Goal: Task Accomplishment & Management: Manage account settings

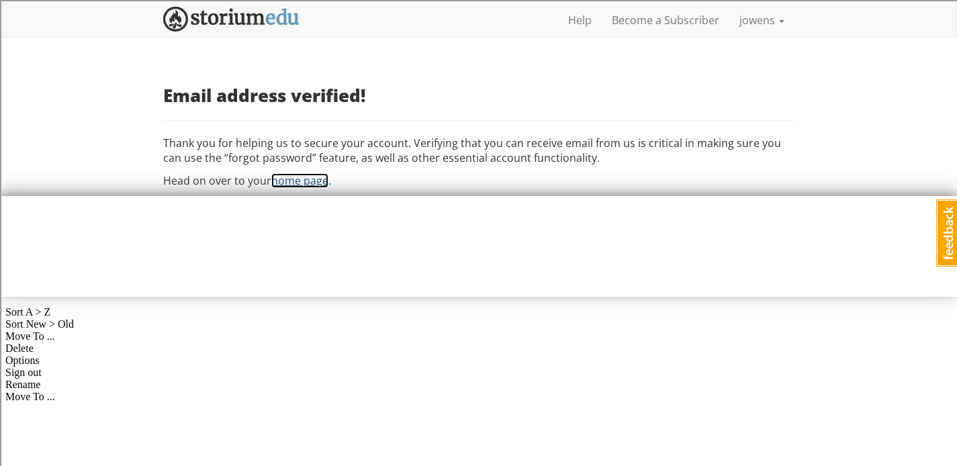
click at [301, 185] on link "home page" at bounding box center [299, 180] width 57 height 15
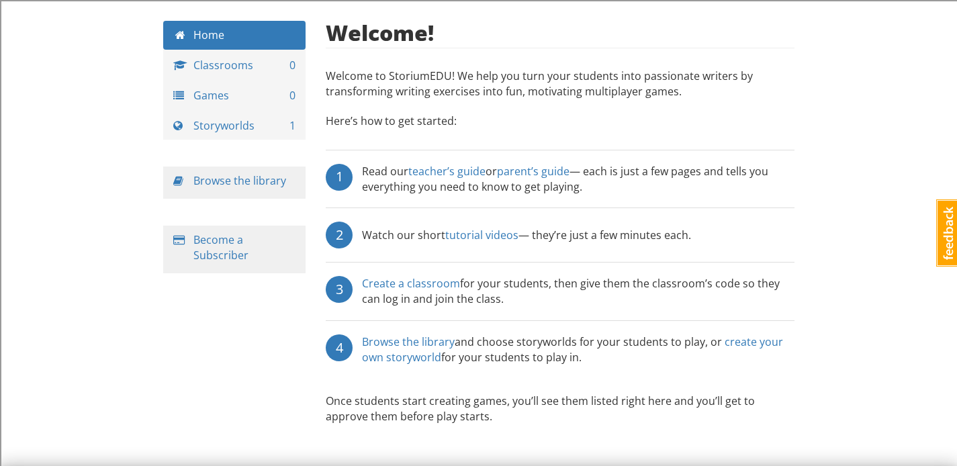
scroll to position [56, 0]
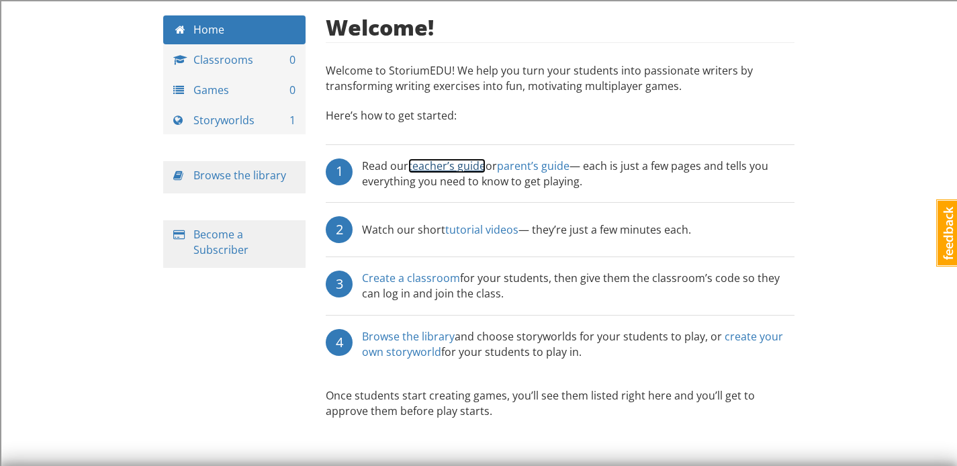
click at [434, 163] on link "teacher’s guide" at bounding box center [446, 165] width 77 height 15
click at [426, 276] on link "Create a classroom" at bounding box center [411, 278] width 98 height 15
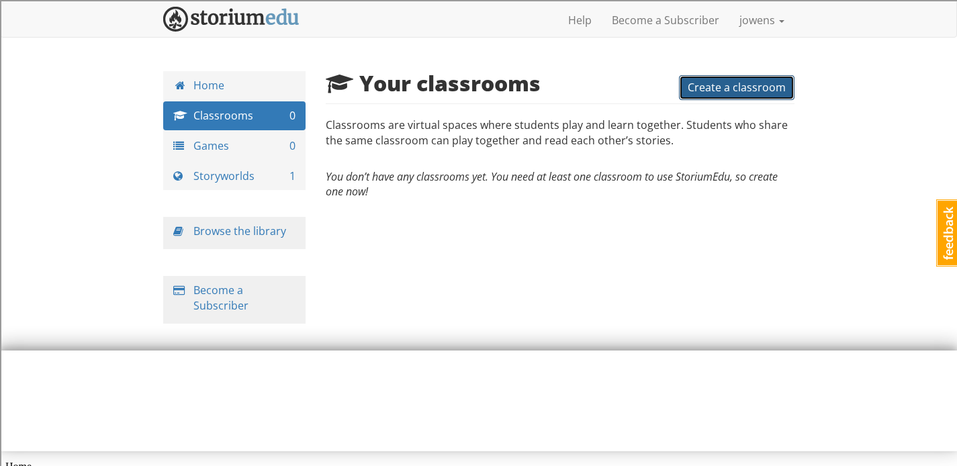
click at [722, 79] on button "Create a classroom" at bounding box center [736, 87] width 115 height 25
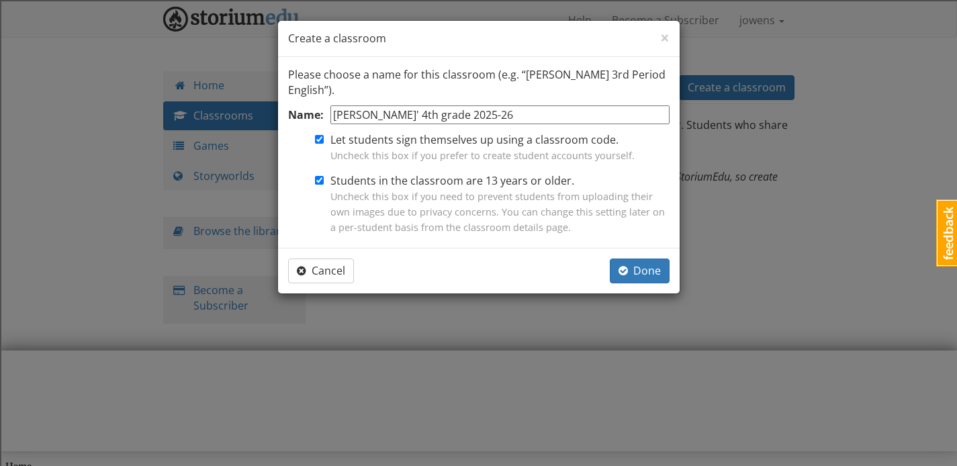
type input "[PERSON_NAME]' 4th grade 2025-26"
click at [319, 142] on input "Let students sign themselves up using a classroom code. Uncheck this box if you…" at bounding box center [319, 139] width 9 height 9
checkbox input "false"
click at [318, 181] on input "Students in the classroom are 13 years or older. Uncheck this box if you need t…" at bounding box center [319, 180] width 9 height 9
checkbox input "false"
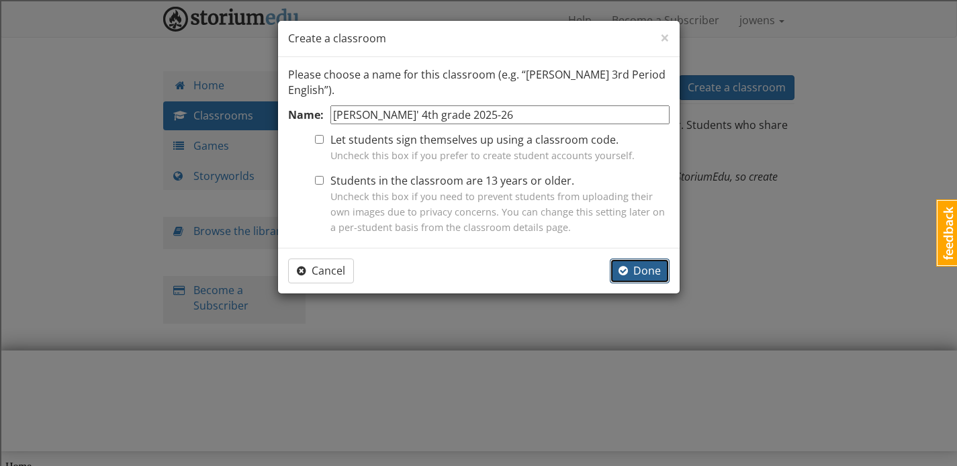
click at [638, 266] on span "Done" at bounding box center [639, 270] width 42 height 15
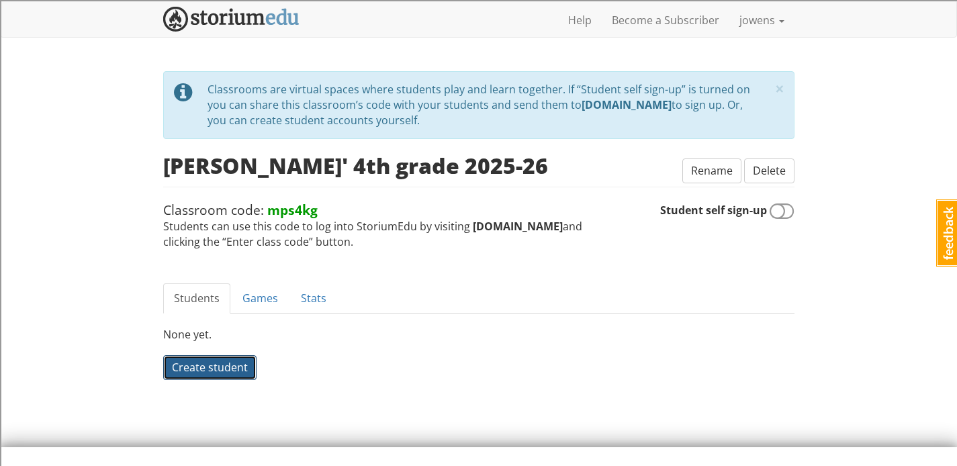
click at [198, 373] on span "Create student" at bounding box center [210, 367] width 76 height 15
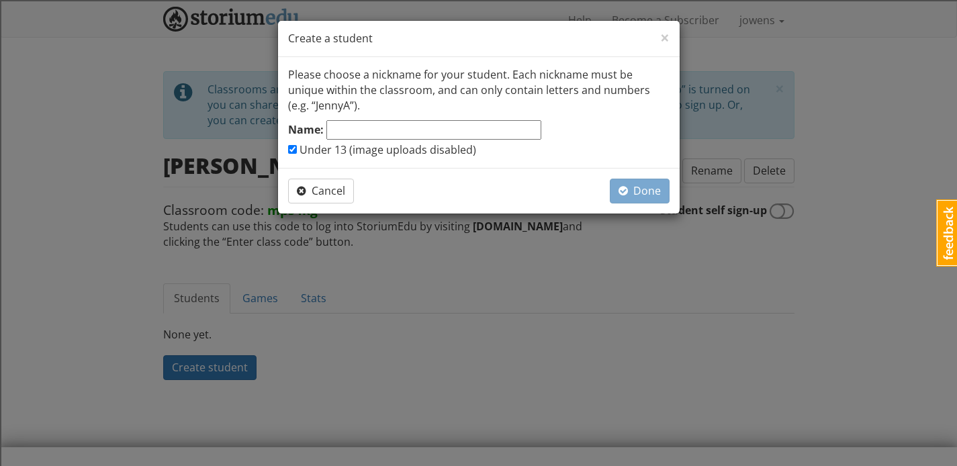
type input "j"
type input "Jonah"
click at [626, 192] on span "button" at bounding box center [622, 190] width 9 height 11
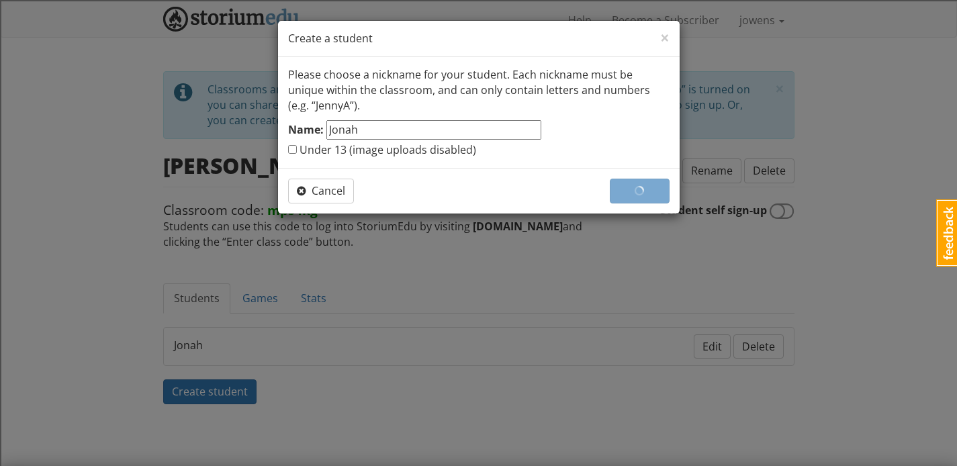
checkbox input "false"
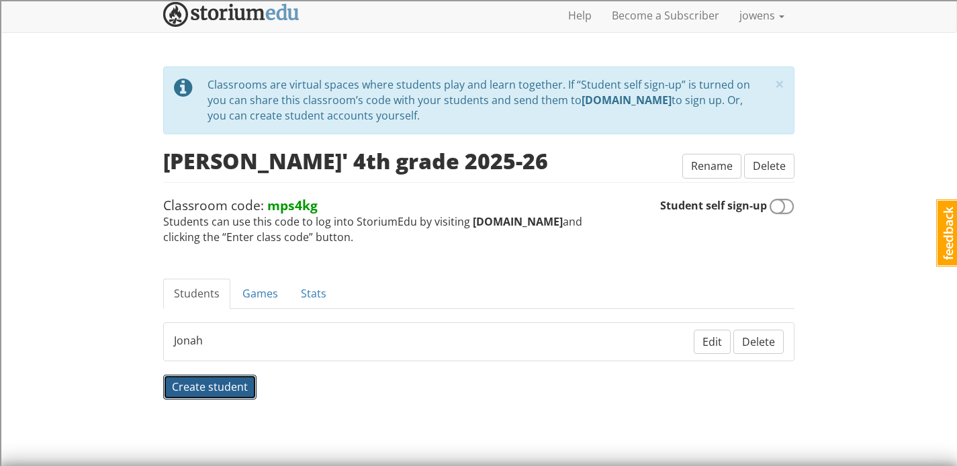
scroll to position [5, 0]
click at [196, 379] on span "Create student" at bounding box center [210, 386] width 76 height 15
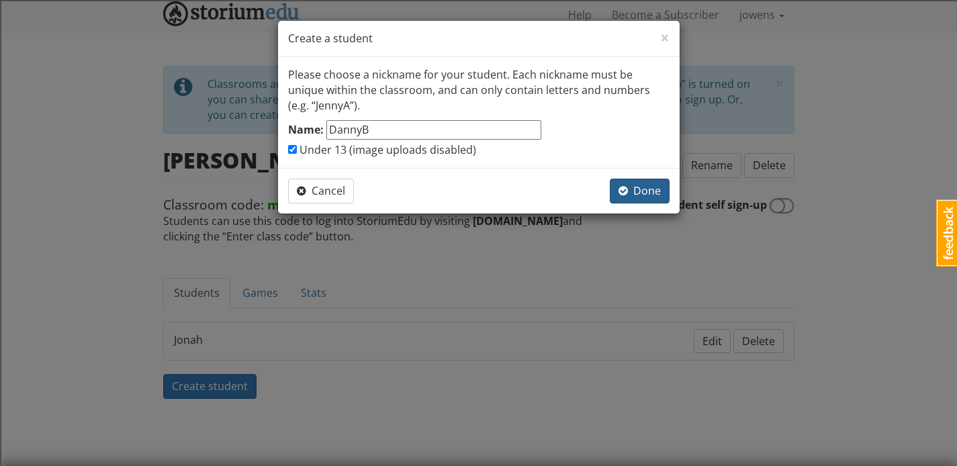
type input "DannyB"
click at [640, 202] on button "Done" at bounding box center [640, 191] width 60 height 25
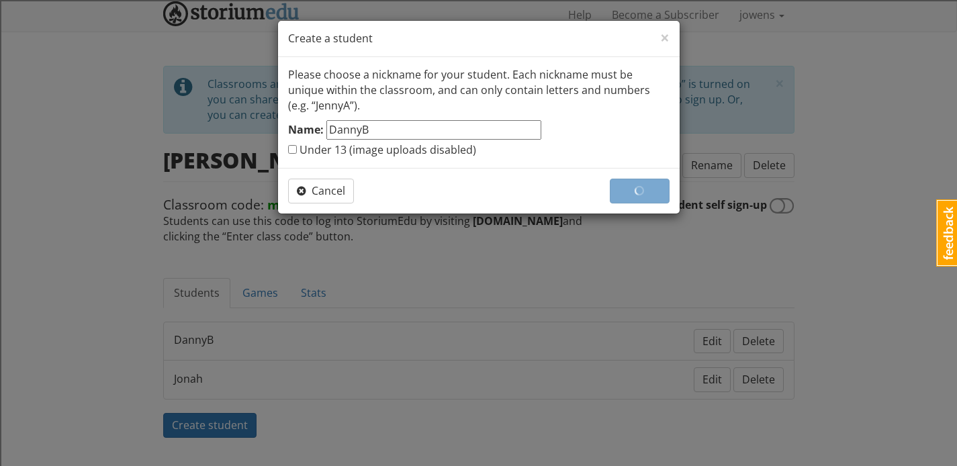
checkbox input "false"
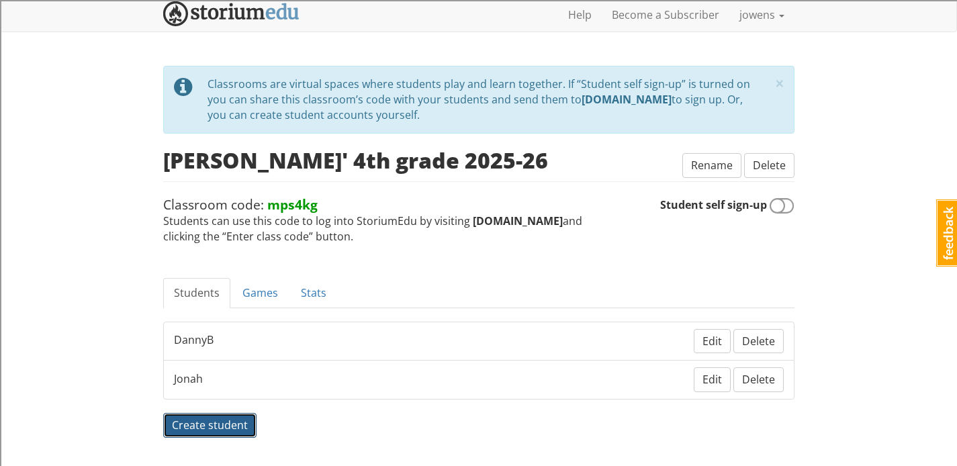
click at [225, 424] on span "Create student" at bounding box center [210, 425] width 76 height 15
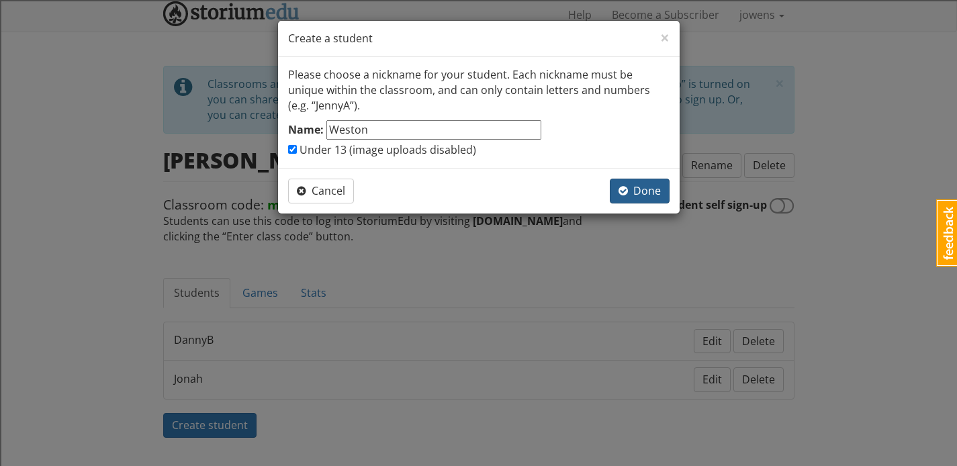
type input "Weston"
click at [628, 193] on span "Done" at bounding box center [639, 190] width 42 height 15
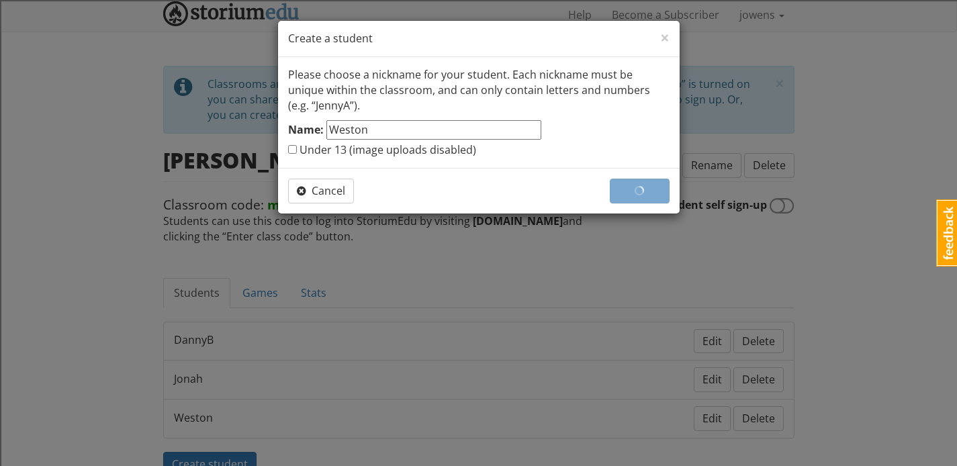
checkbox input "false"
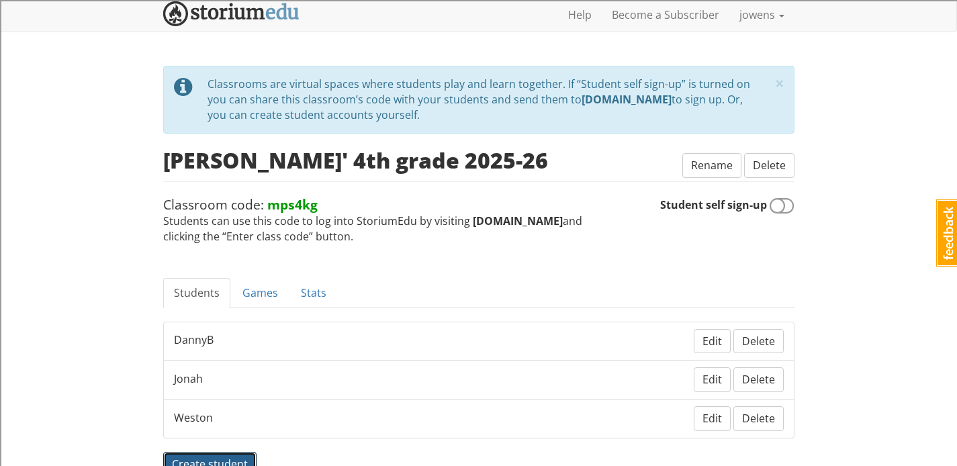
scroll to position [15, 0]
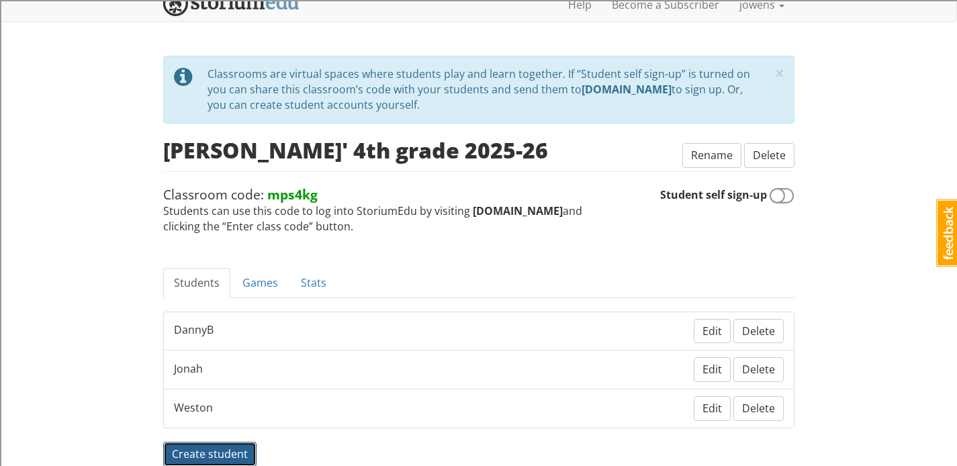
click at [211, 457] on span "Create student" at bounding box center [210, 453] width 76 height 15
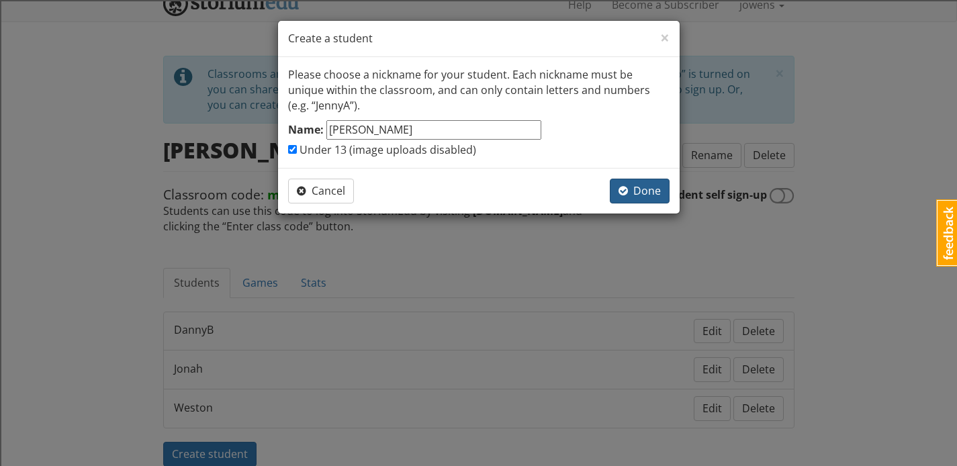
type input "[PERSON_NAME]"
click at [630, 189] on span "Done" at bounding box center [639, 190] width 42 height 15
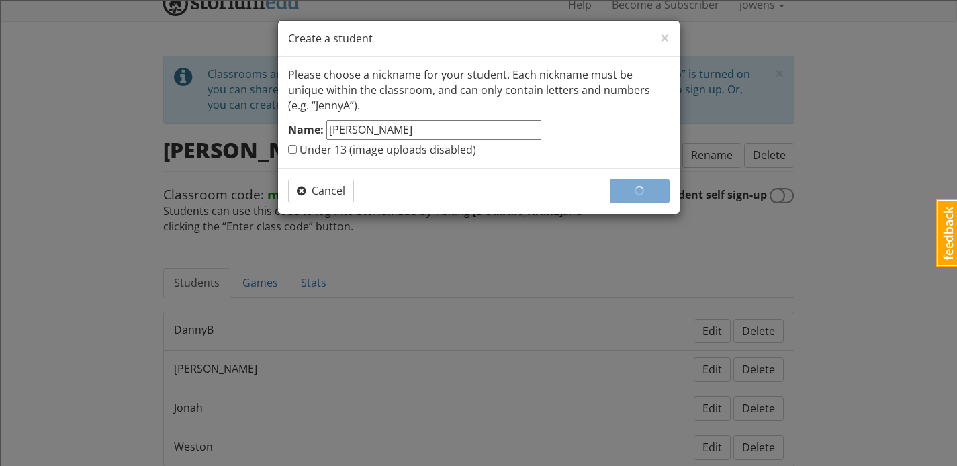
checkbox input "false"
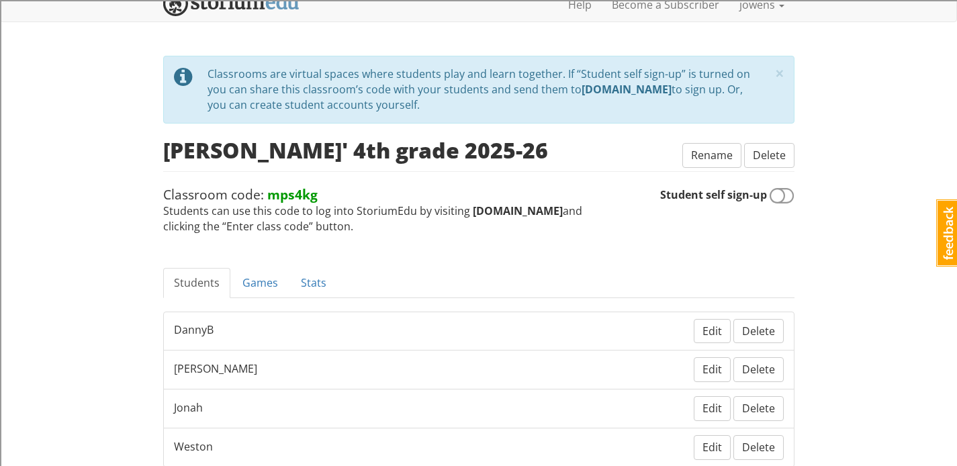
scroll to position [121, 0]
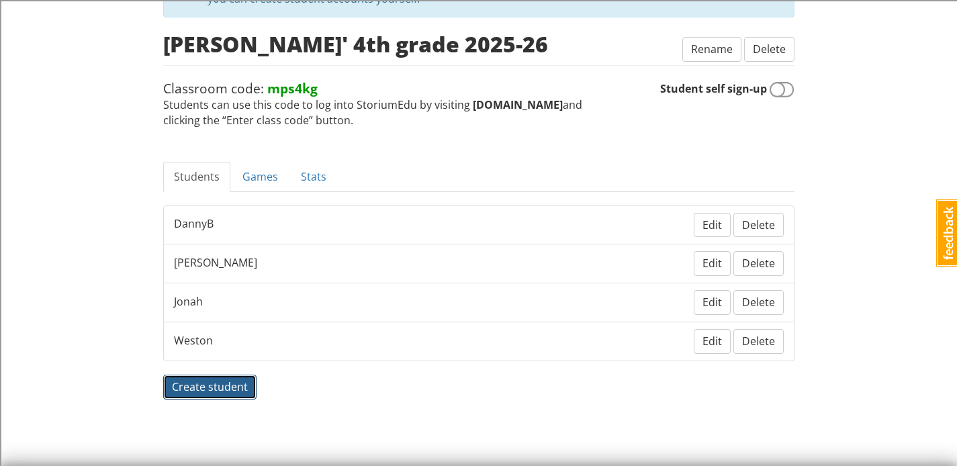
click at [238, 378] on button "Create student" at bounding box center [209, 387] width 93 height 25
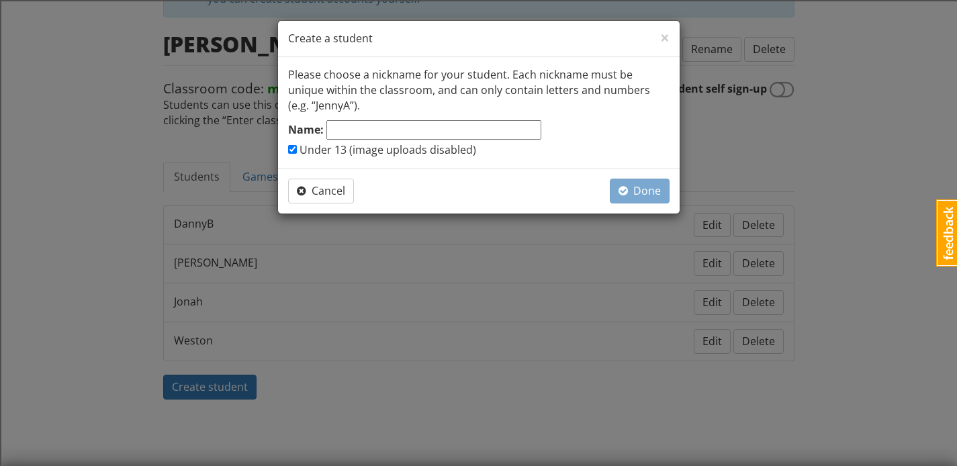
click at [379, 134] on input "Name:" at bounding box center [433, 129] width 215 height 19
type input "Niiyana"
click at [642, 196] on span "Done" at bounding box center [639, 190] width 42 height 15
checkbox input "false"
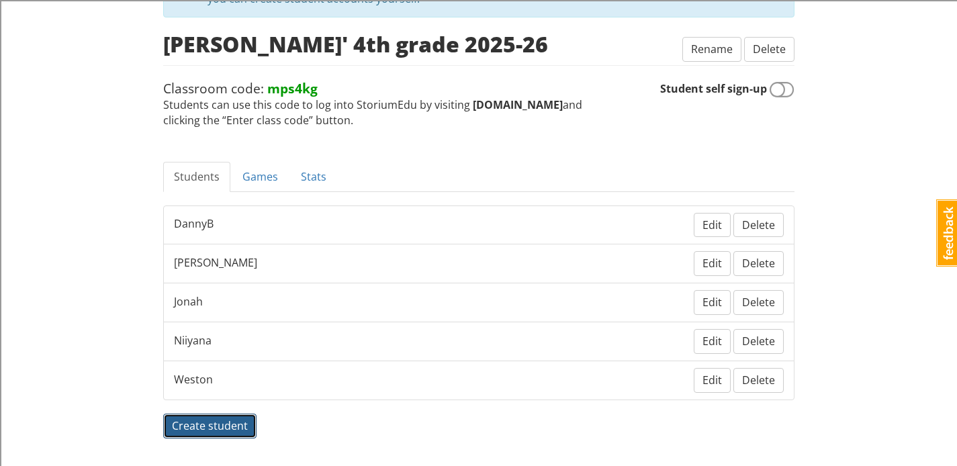
click at [226, 424] on span "Create student" at bounding box center [210, 425] width 76 height 15
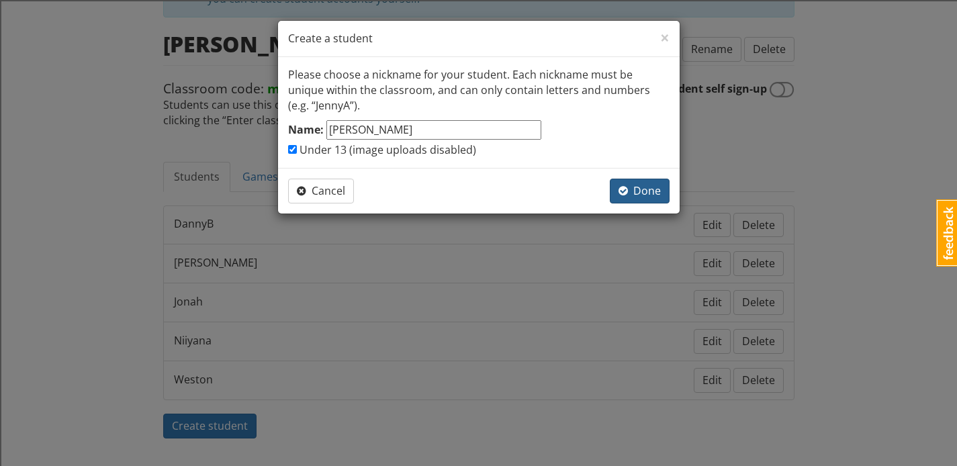
type input "[PERSON_NAME]"
click at [640, 182] on button "Done" at bounding box center [640, 191] width 60 height 25
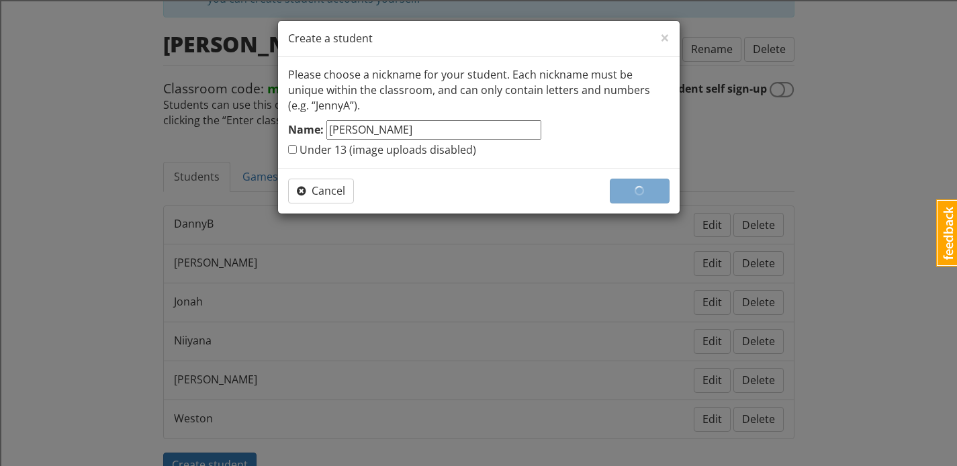
checkbox input "false"
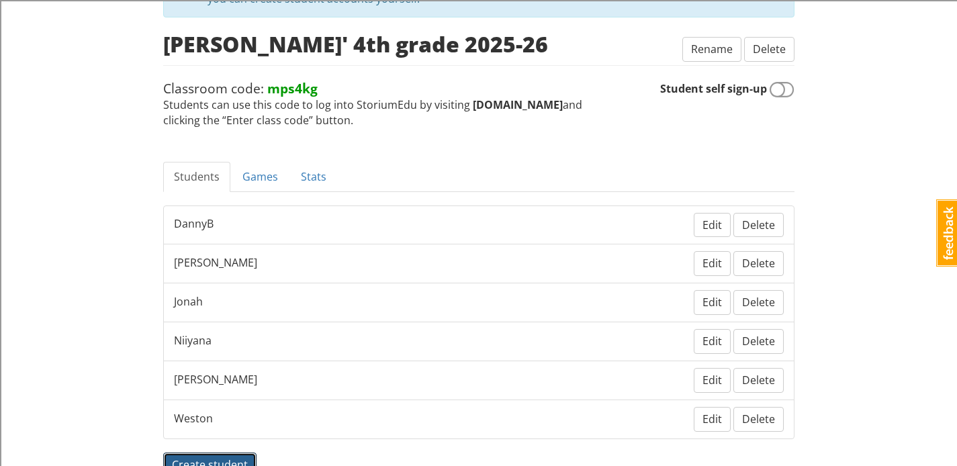
scroll to position [132, 0]
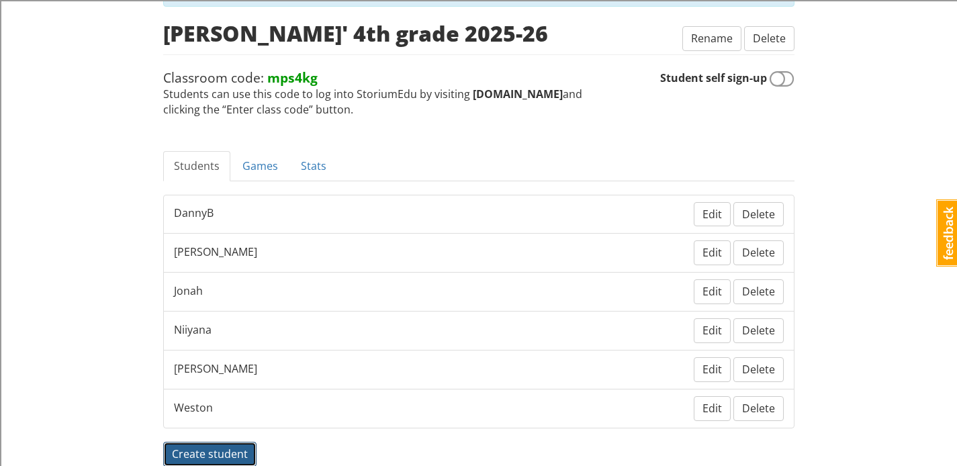
click at [206, 454] on span "Create student" at bounding box center [210, 453] width 76 height 15
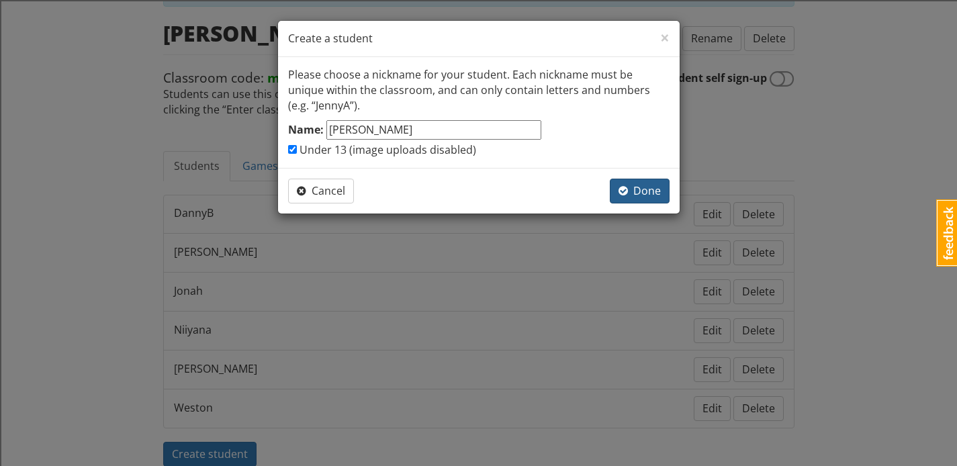
type input "[PERSON_NAME]"
click at [646, 187] on span "Done" at bounding box center [639, 190] width 42 height 15
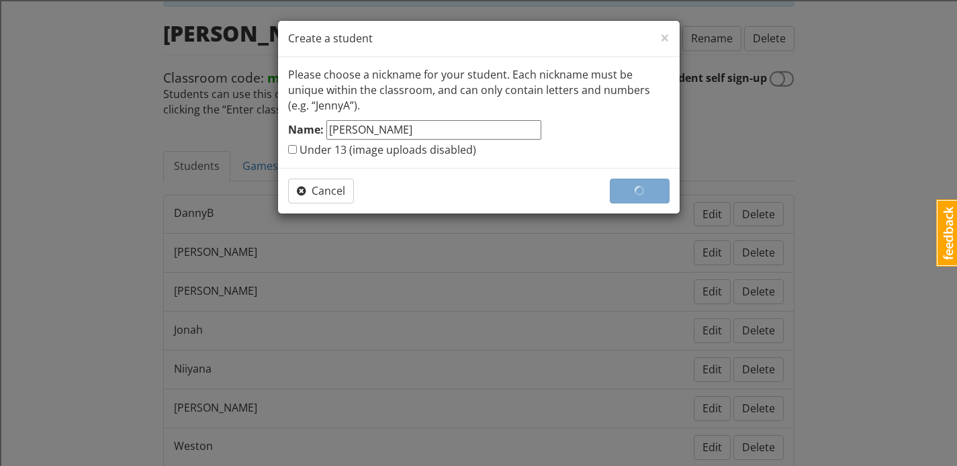
checkbox input "false"
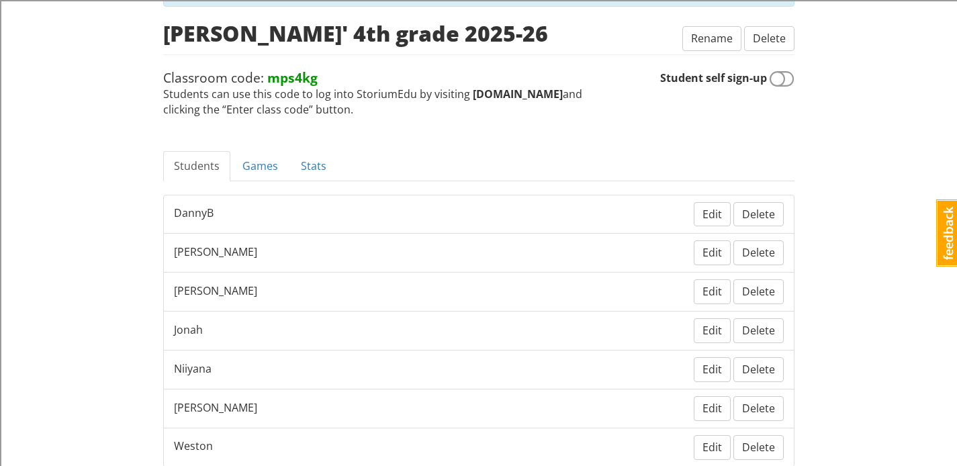
scroll to position [238, 0]
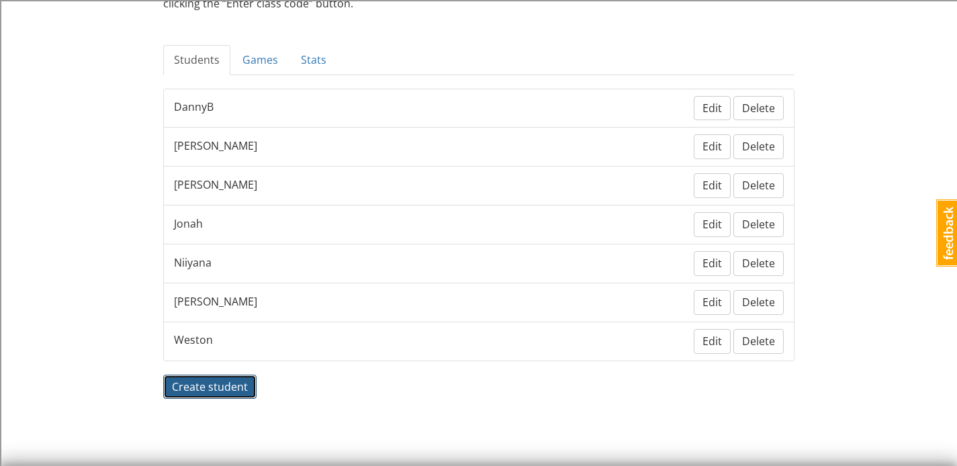
click at [240, 387] on span "Create student" at bounding box center [210, 386] width 76 height 15
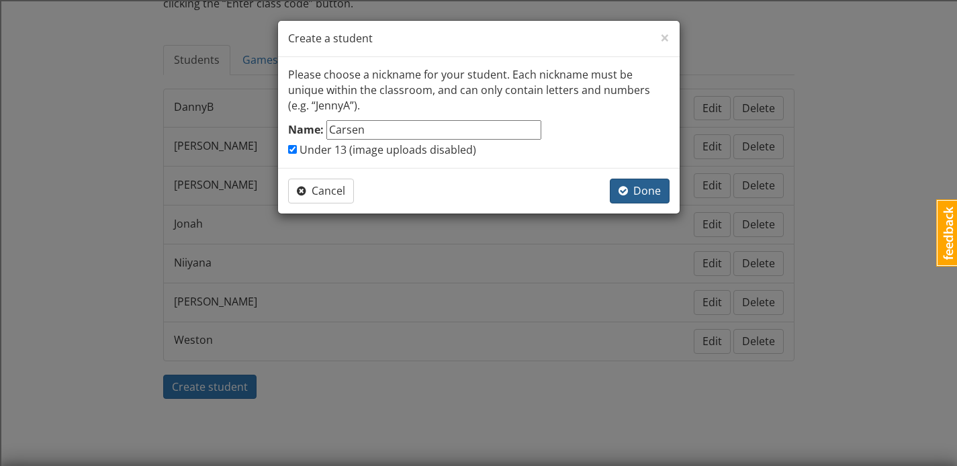
type input "Carsen"
click at [644, 195] on span "Done" at bounding box center [639, 190] width 42 height 15
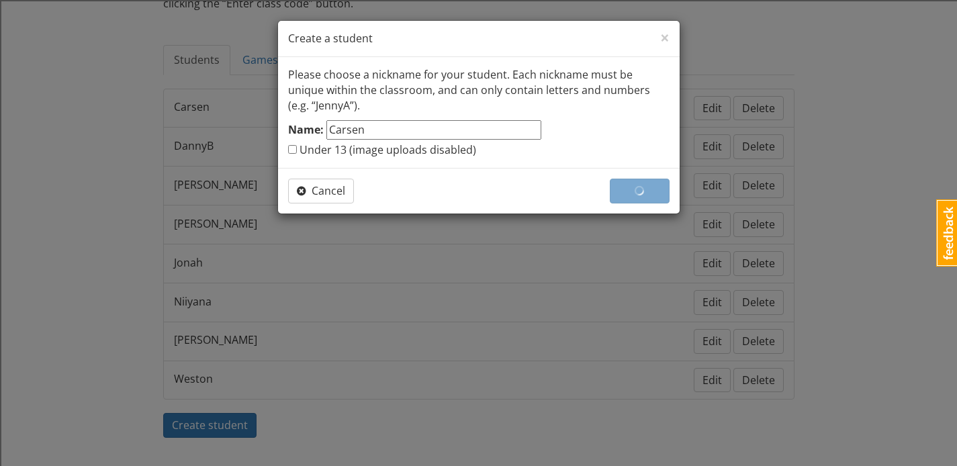
checkbox input "false"
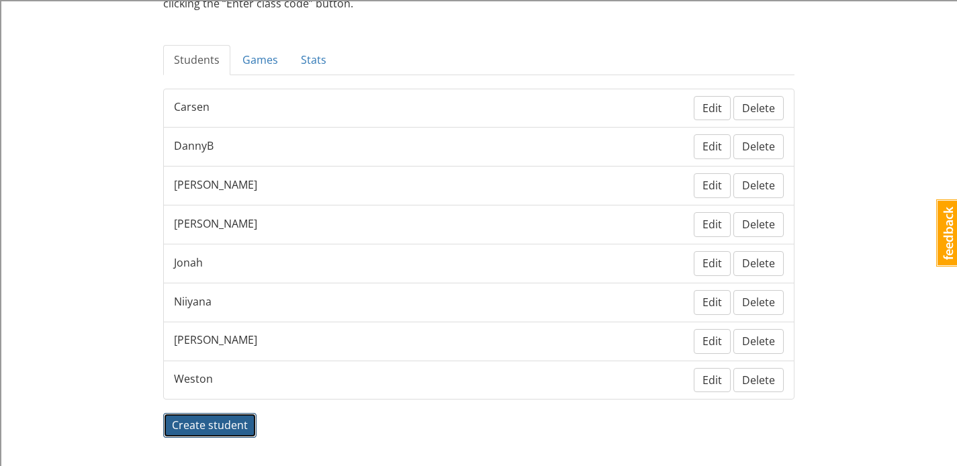
click at [220, 424] on span "Create student" at bounding box center [210, 425] width 76 height 15
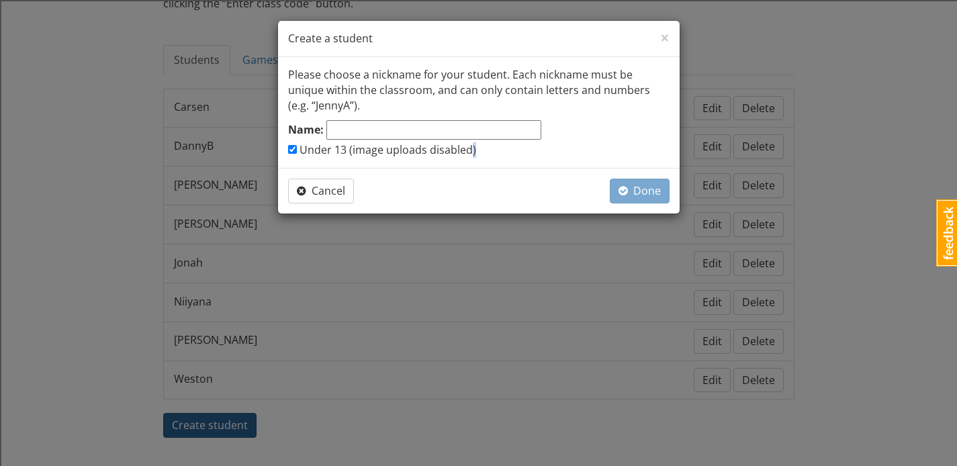
click at [220, 424] on div "× Close Create a student Please choose a nickname for your student. Each nickna…" at bounding box center [478, 233] width 957 height 466
click at [387, 136] on input "Name:" at bounding box center [433, 129] width 215 height 19
type input "[PERSON_NAME]"
click at [624, 192] on span "button" at bounding box center [622, 190] width 9 height 11
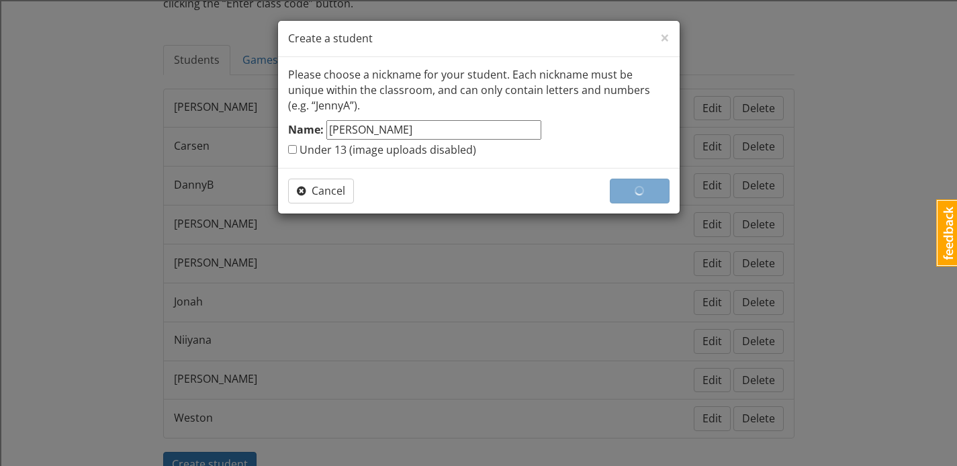
checkbox input "false"
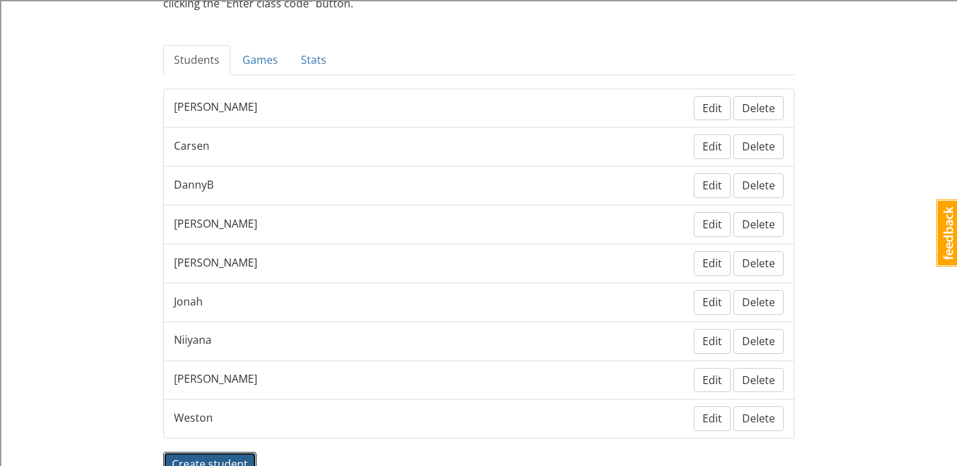
scroll to position [248, 0]
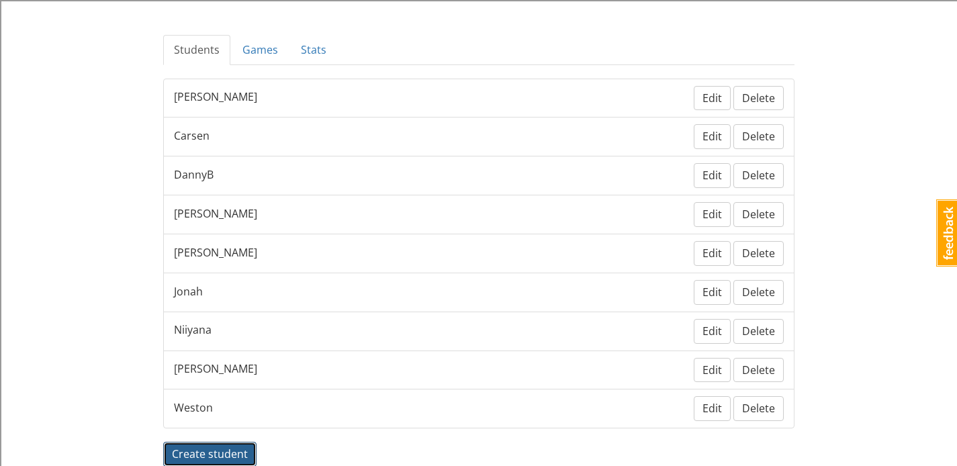
click at [231, 449] on span "Create student" at bounding box center [210, 453] width 76 height 15
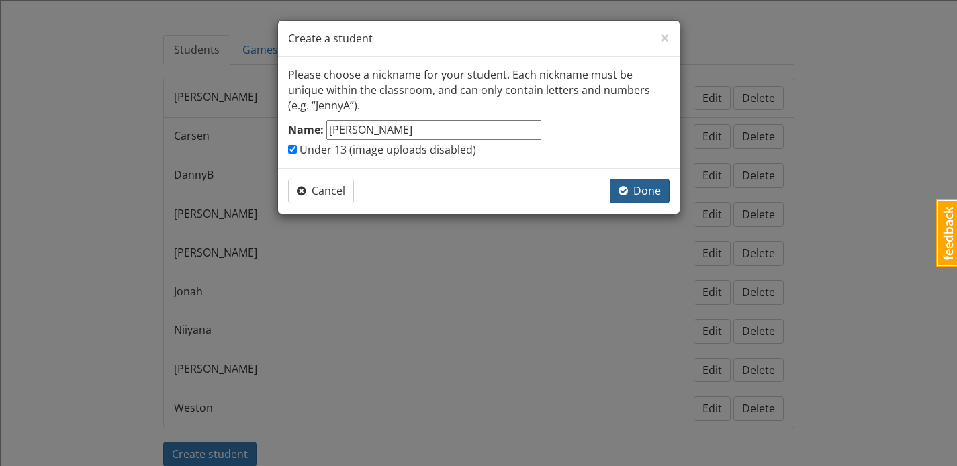
type input "[PERSON_NAME]"
click at [637, 190] on span "Done" at bounding box center [639, 190] width 42 height 15
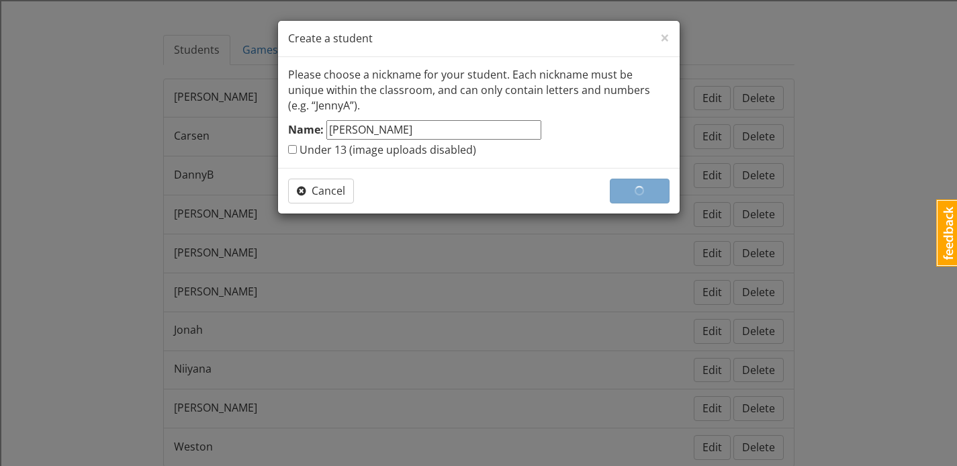
checkbox input "false"
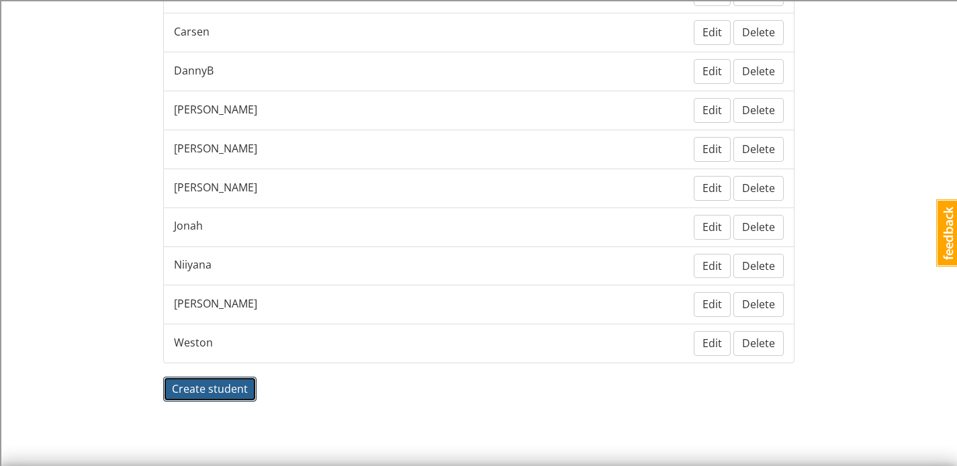
scroll to position [354, 0]
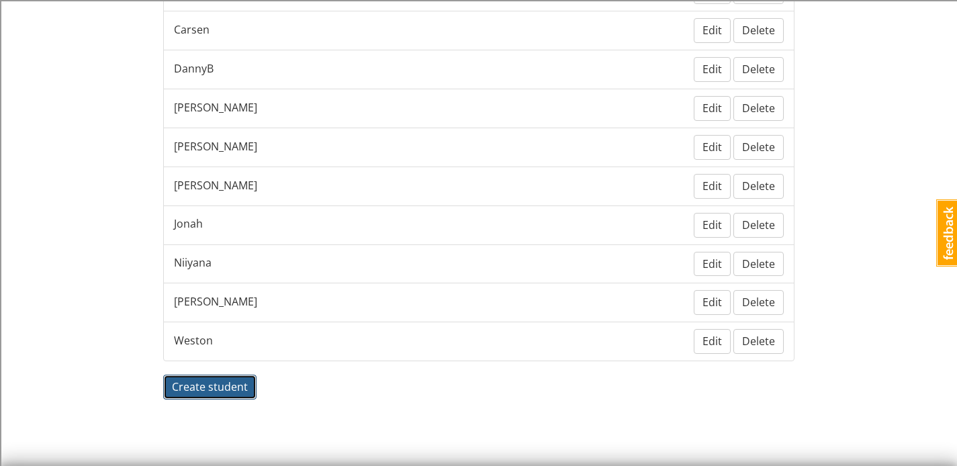
click at [238, 387] on span "Create student" at bounding box center [210, 386] width 76 height 15
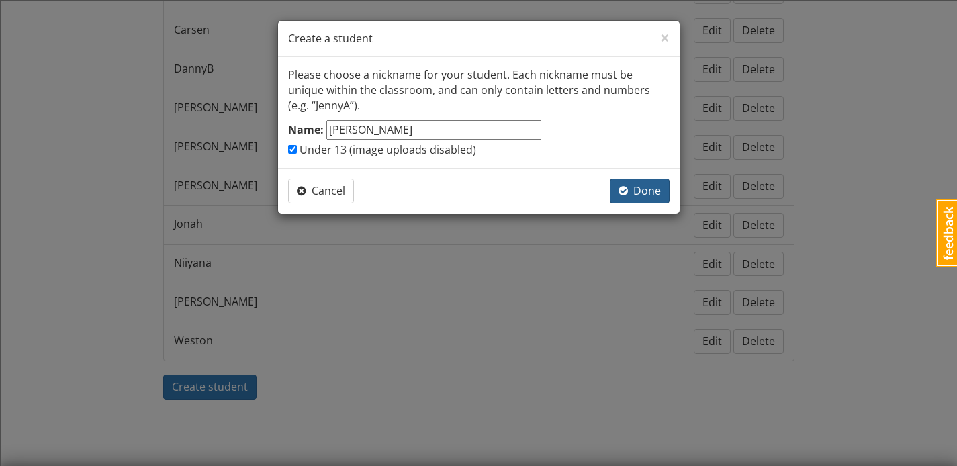
type input "[PERSON_NAME]"
click at [632, 196] on span "Done" at bounding box center [639, 190] width 42 height 15
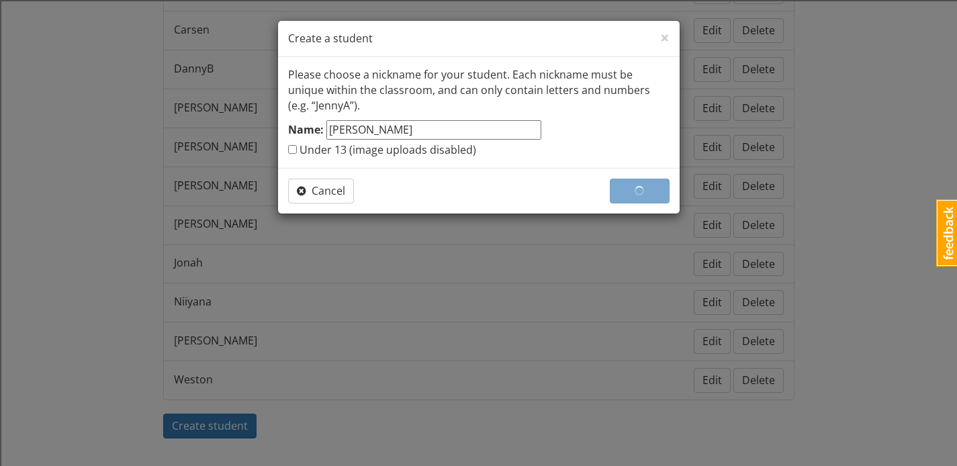
checkbox input "false"
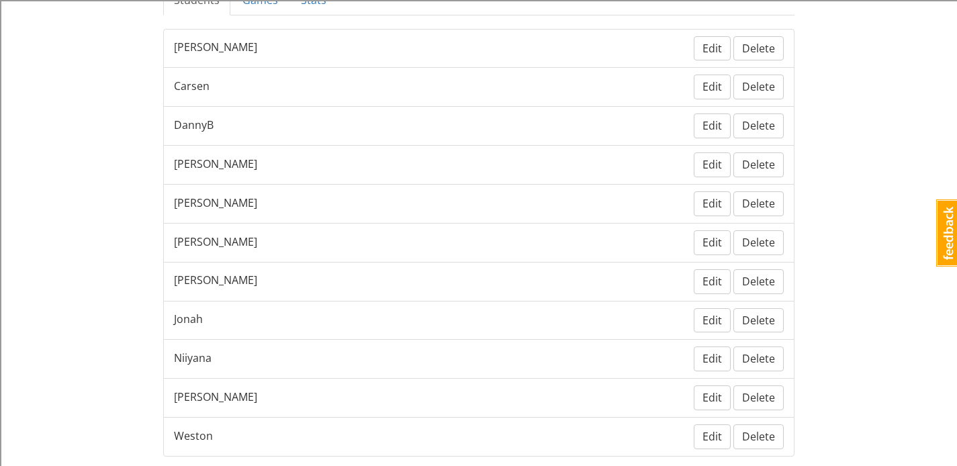
scroll to position [336, 0]
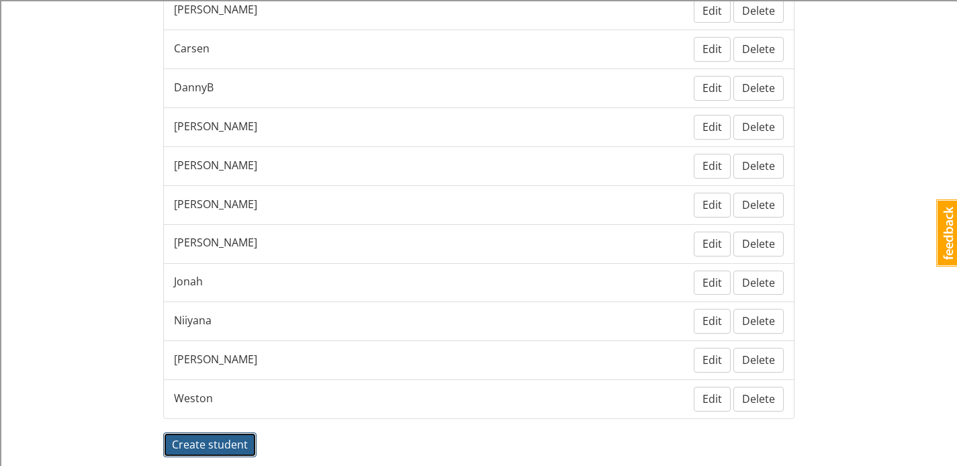
click at [195, 442] on span "Create student" at bounding box center [210, 444] width 76 height 15
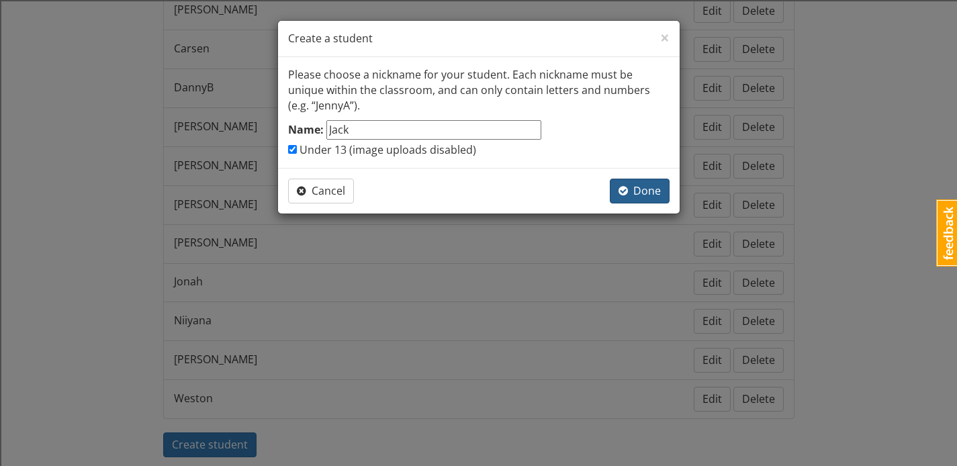
type input "Jack"
click at [630, 193] on span "Done" at bounding box center [639, 190] width 42 height 15
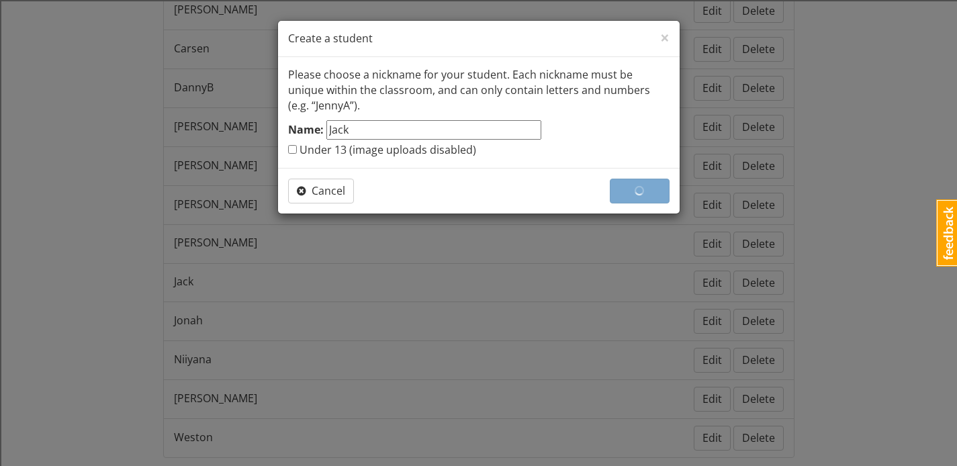
checkbox input "false"
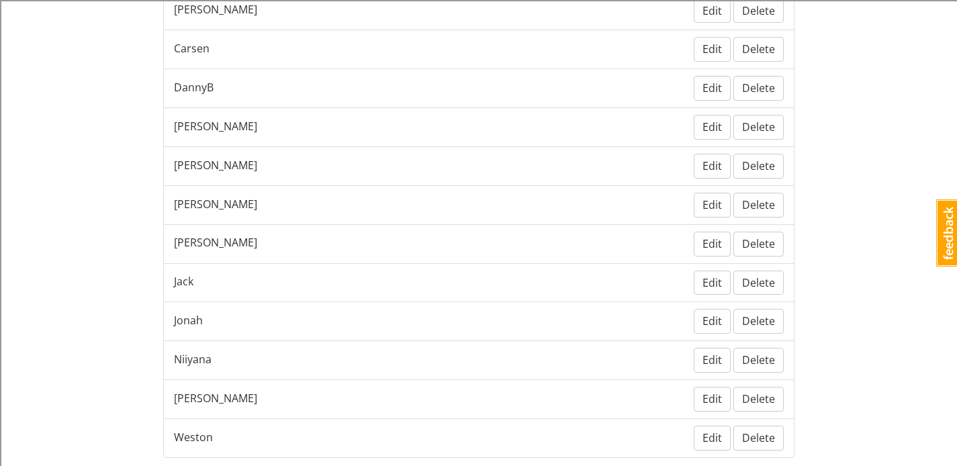
scroll to position [432, 0]
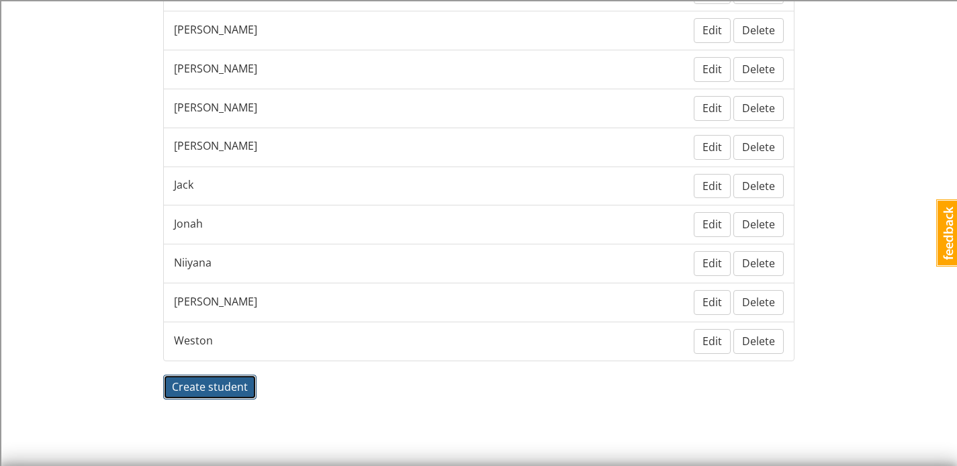
click at [226, 387] on span "Create student" at bounding box center [210, 386] width 76 height 15
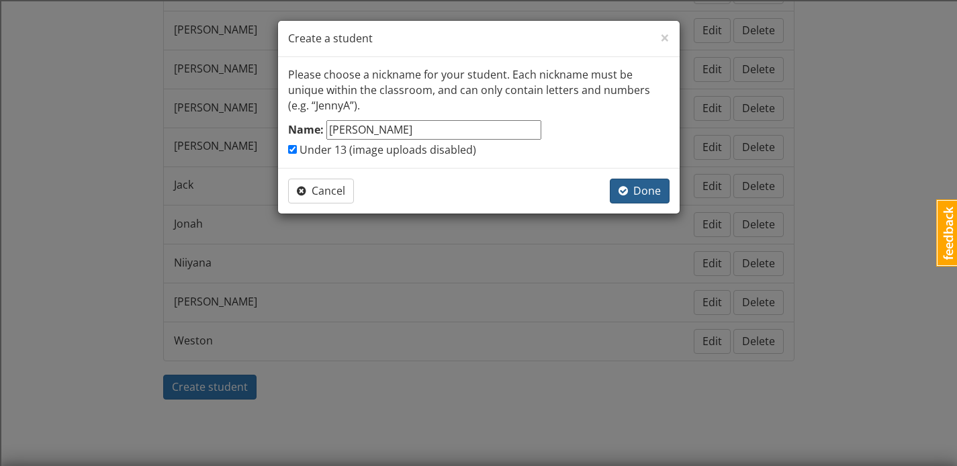
type input "[PERSON_NAME]"
click at [637, 190] on span "Done" at bounding box center [639, 190] width 42 height 15
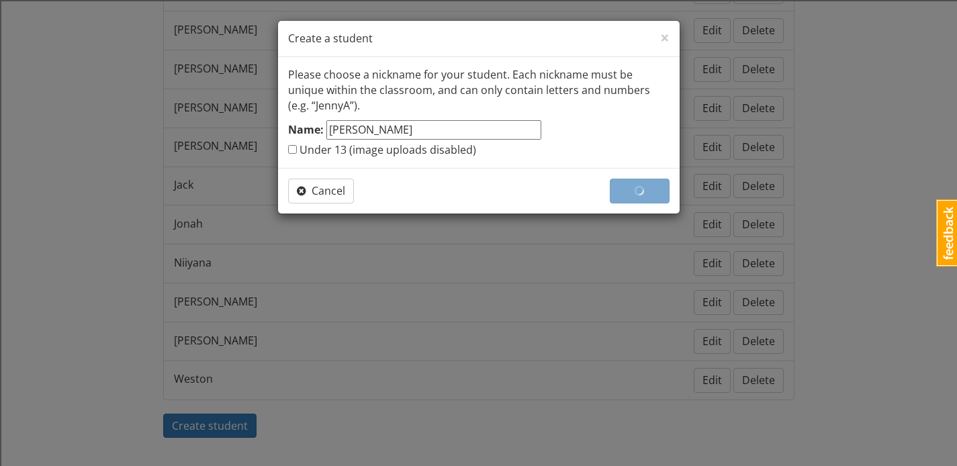
checkbox input "false"
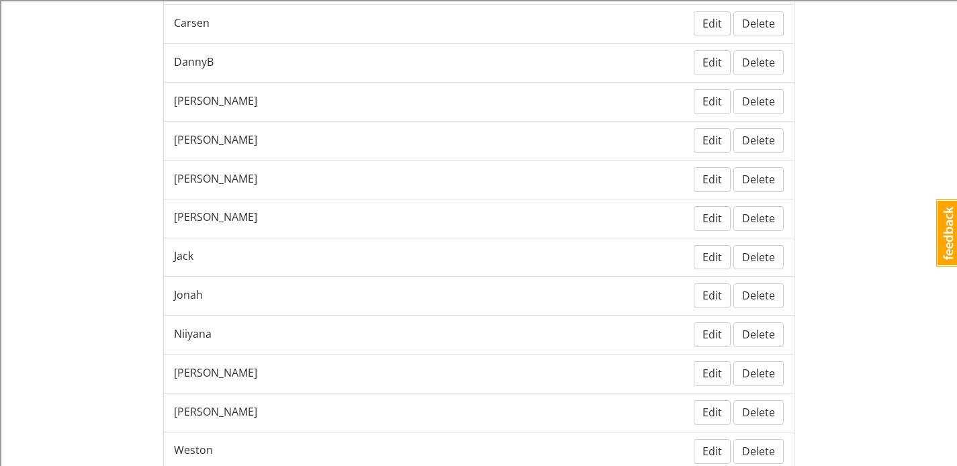
scroll to position [471, 0]
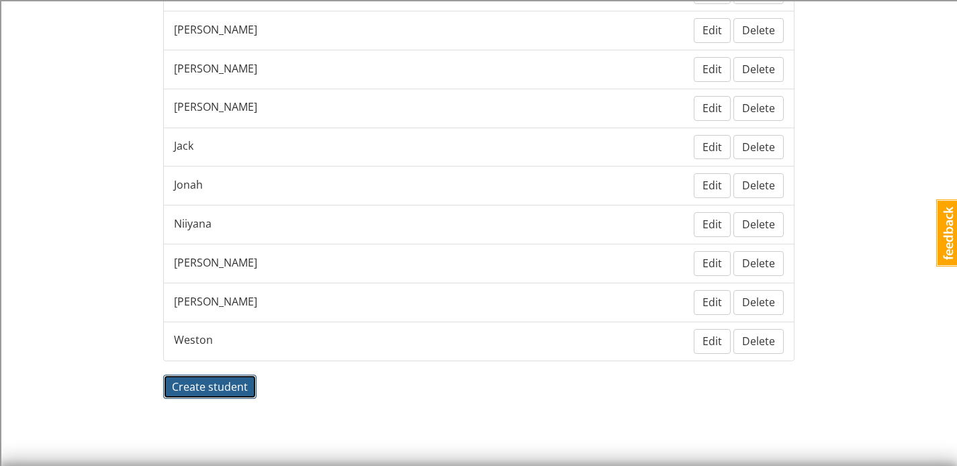
click at [210, 391] on span "Create student" at bounding box center [210, 386] width 76 height 15
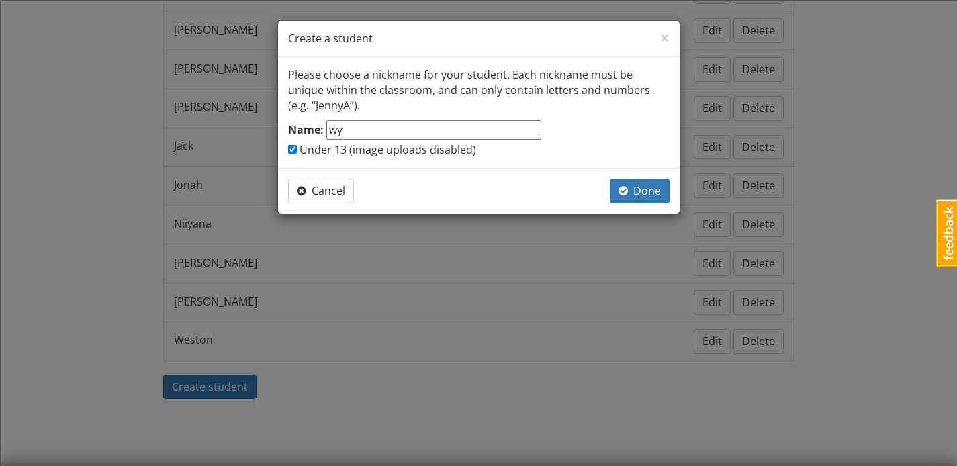
type input "w"
type input "[PERSON_NAME]"
click at [633, 205] on div "Cancel Done" at bounding box center [478, 191] width 401 height 46
click at [625, 191] on span "button" at bounding box center [622, 190] width 9 height 11
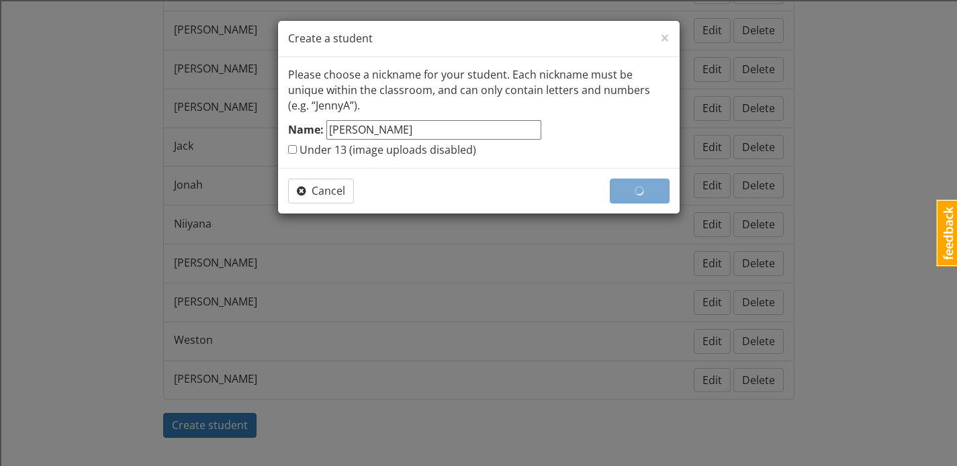
checkbox input "false"
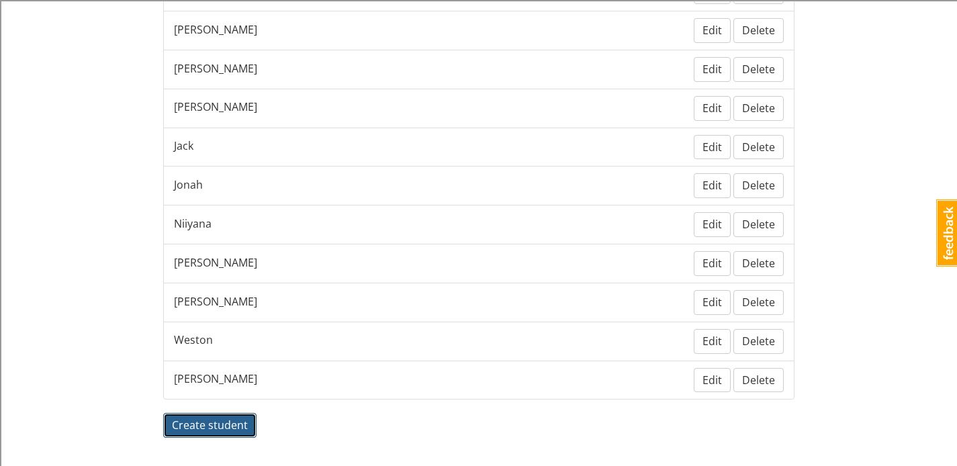
click at [209, 430] on span "Create student" at bounding box center [210, 425] width 76 height 15
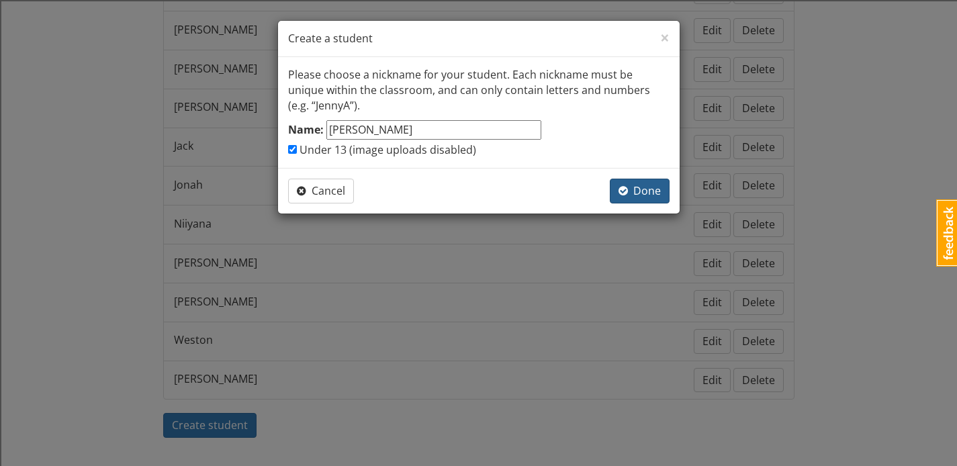
type input "[PERSON_NAME]"
click at [641, 194] on span "Done" at bounding box center [639, 190] width 42 height 15
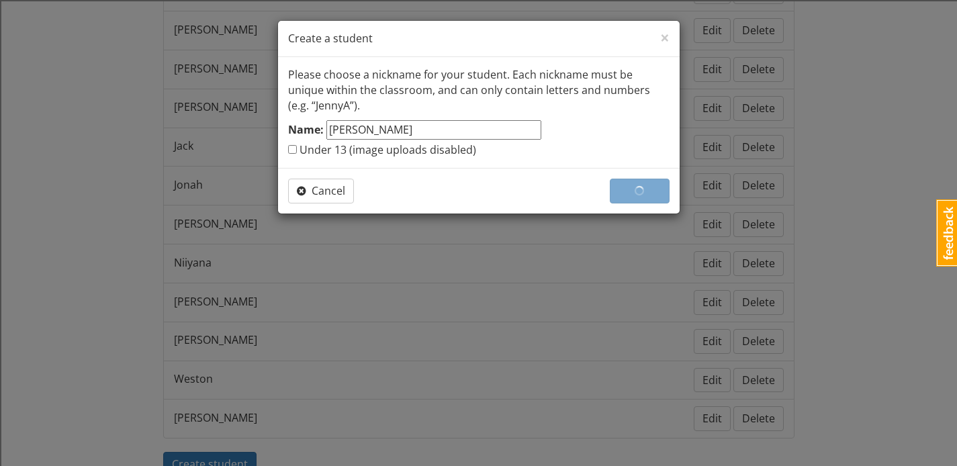
checkbox input "false"
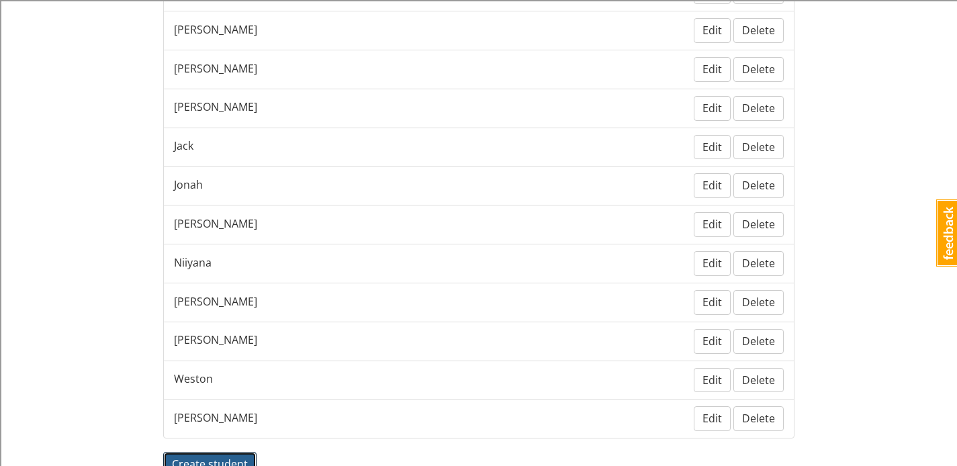
scroll to position [482, 0]
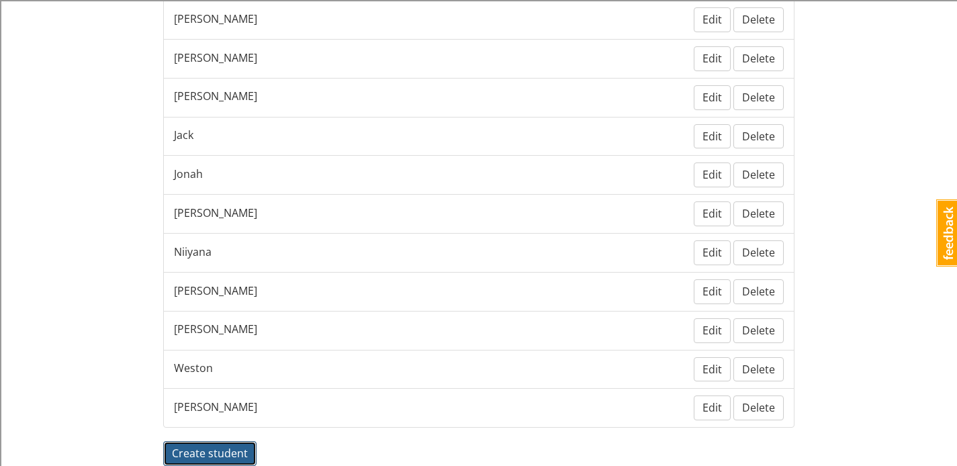
click at [209, 450] on span "Create student" at bounding box center [210, 453] width 76 height 15
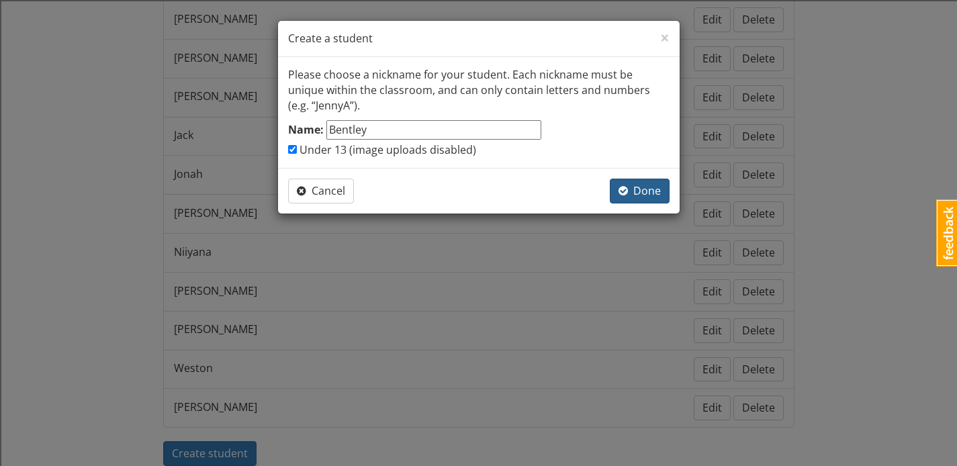
type input "Bentley"
click at [636, 193] on span "Done" at bounding box center [639, 190] width 42 height 15
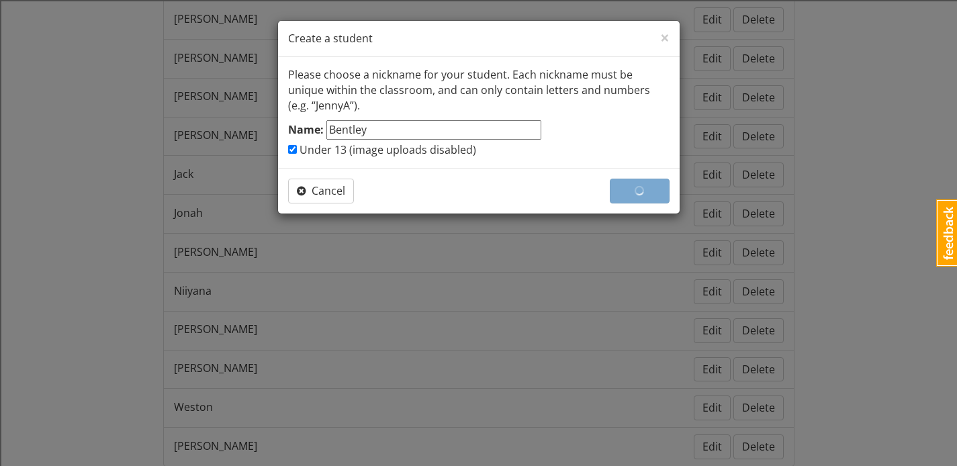
scroll to position [521, 0]
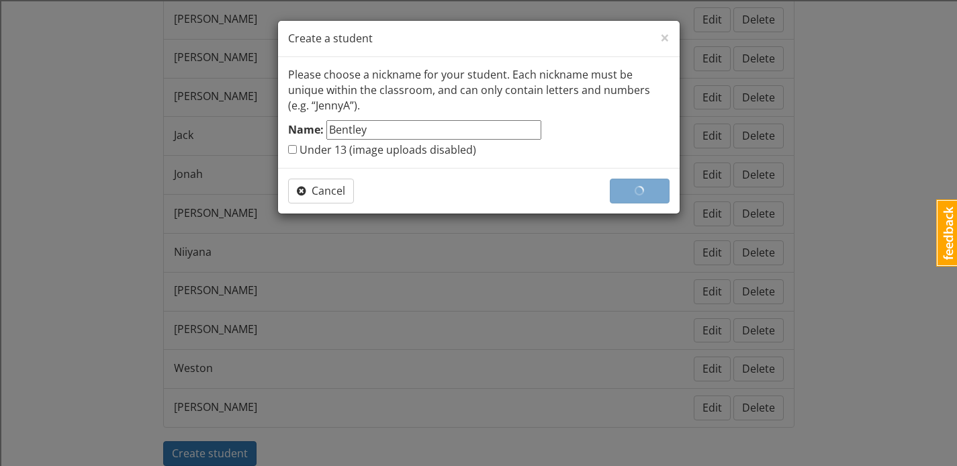
checkbox input "false"
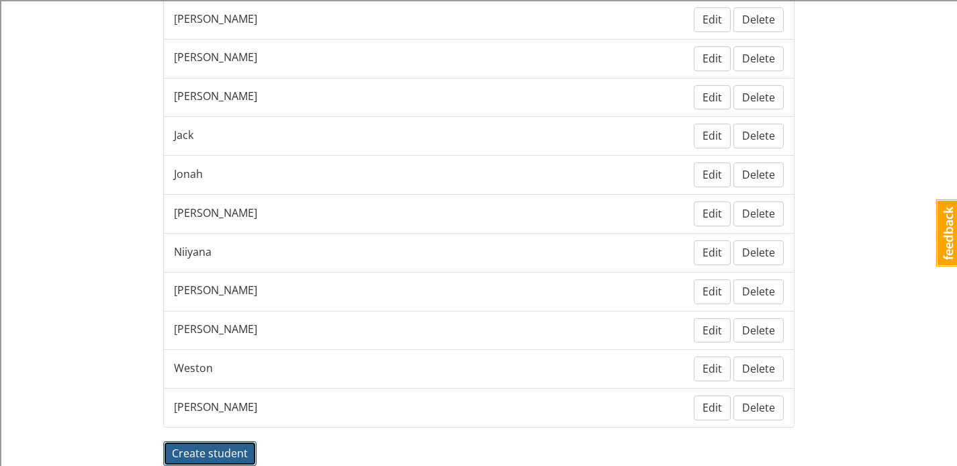
click at [187, 447] on span "Create student" at bounding box center [210, 453] width 76 height 15
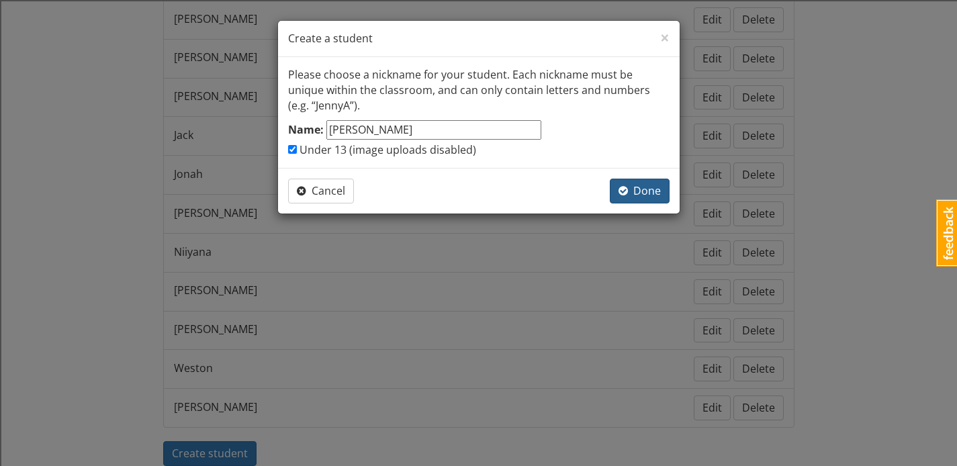
type input "[PERSON_NAME]"
click at [645, 198] on span "Done" at bounding box center [639, 190] width 42 height 15
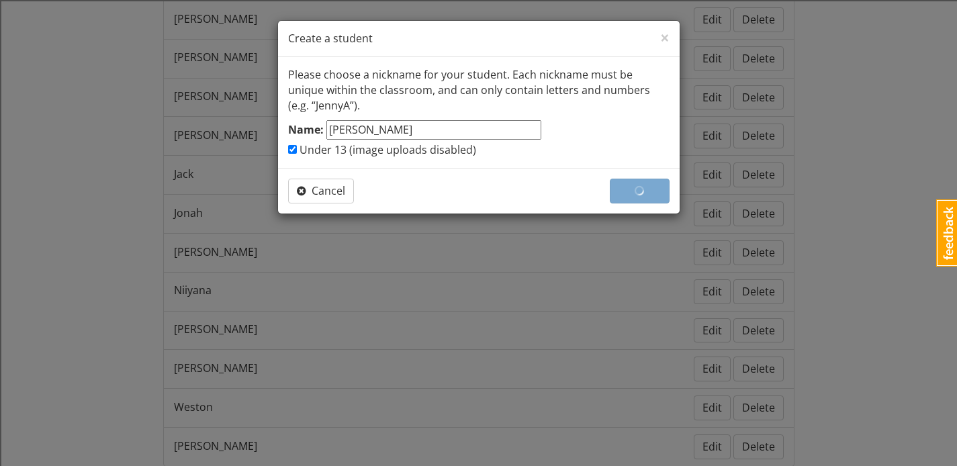
scroll to position [560, 0]
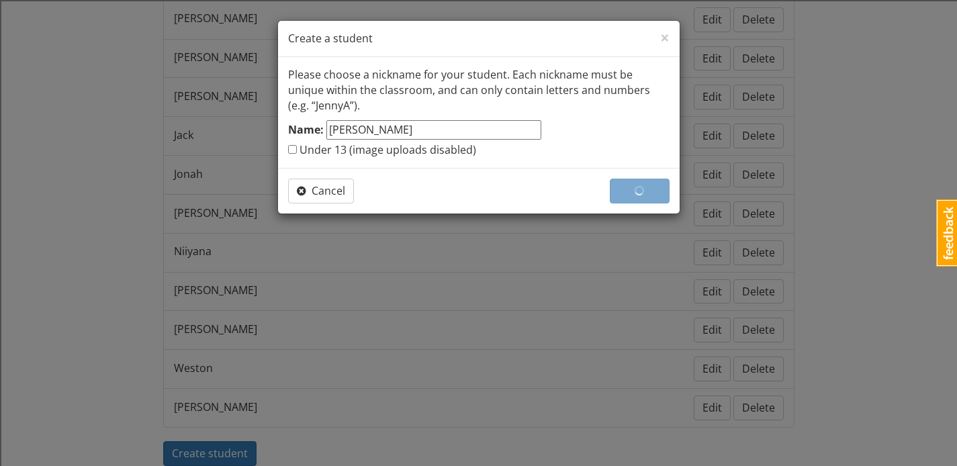
checkbox input "false"
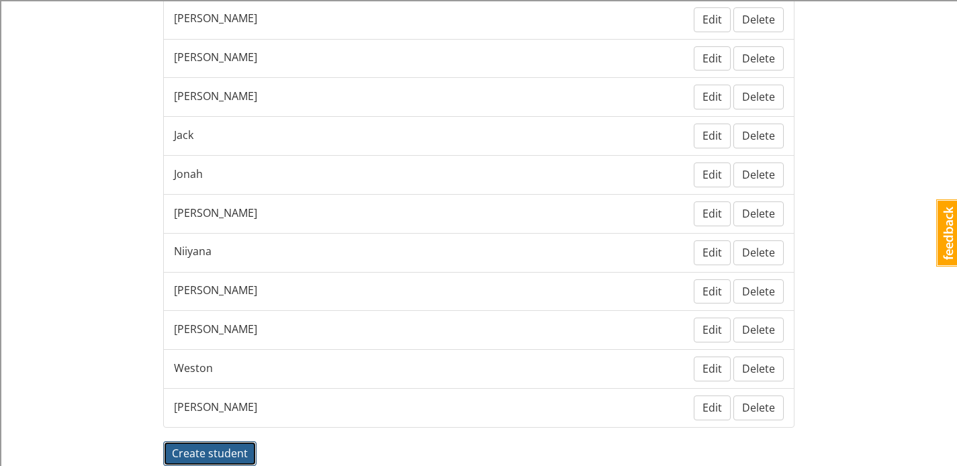
click at [201, 454] on span "Create student" at bounding box center [210, 453] width 76 height 15
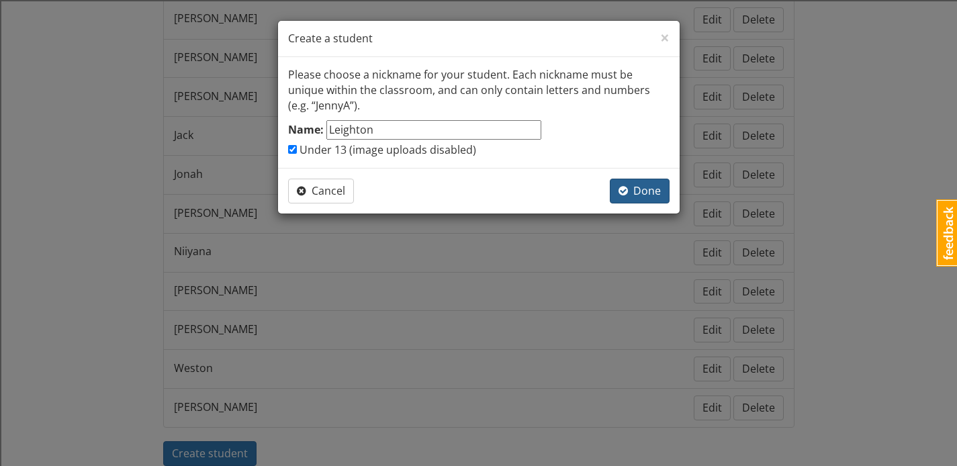
type input "Leighton"
click at [629, 201] on button "Done" at bounding box center [640, 191] width 60 height 25
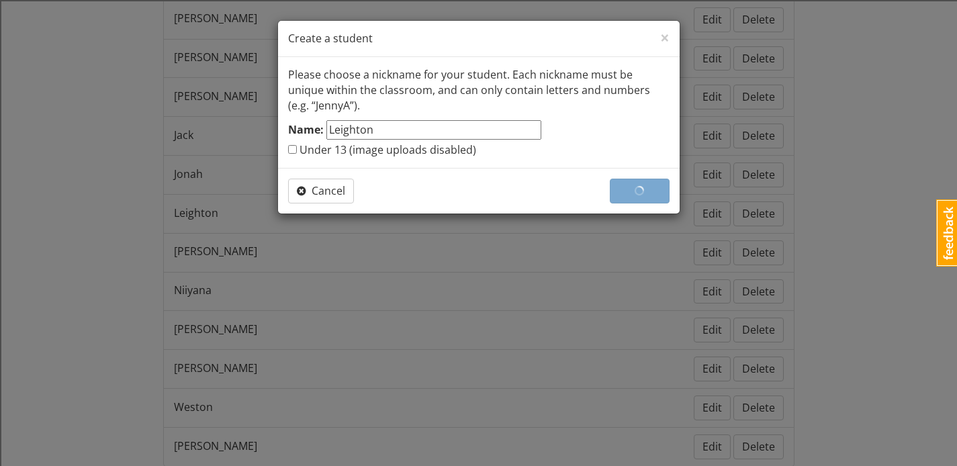
checkbox input "false"
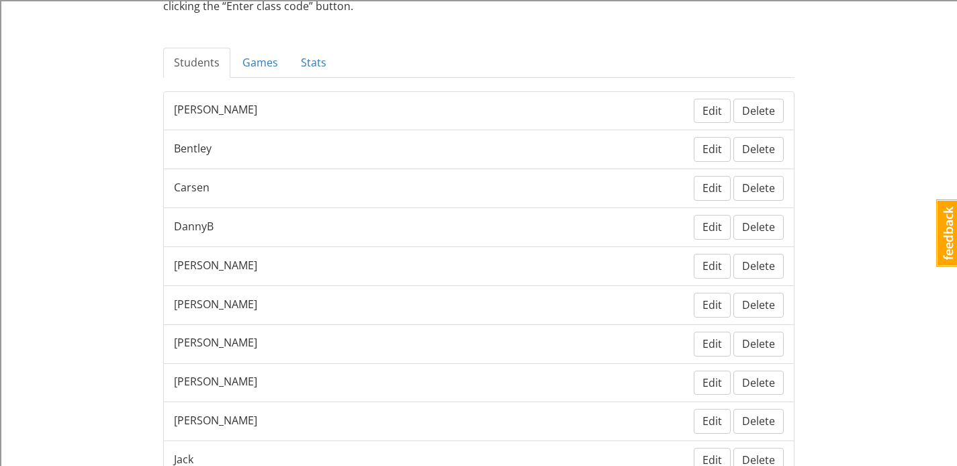
scroll to position [0, 0]
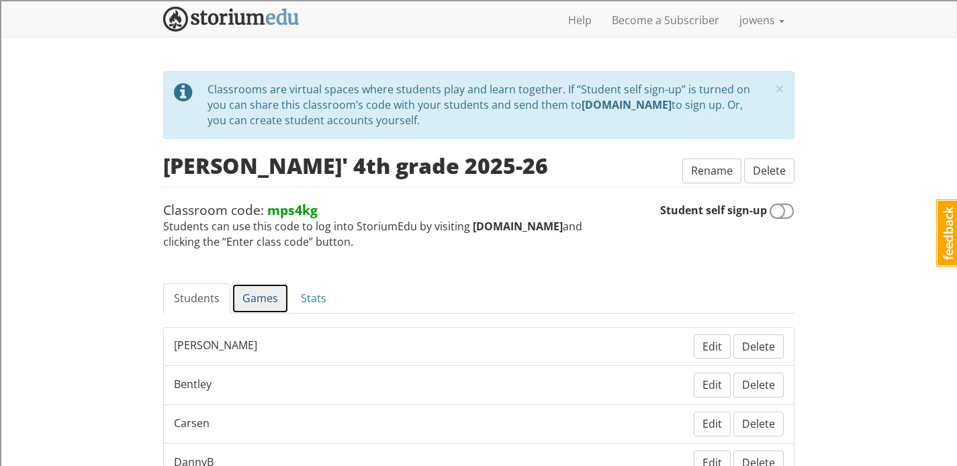
click at [246, 297] on link "Games" at bounding box center [260, 298] width 57 height 30
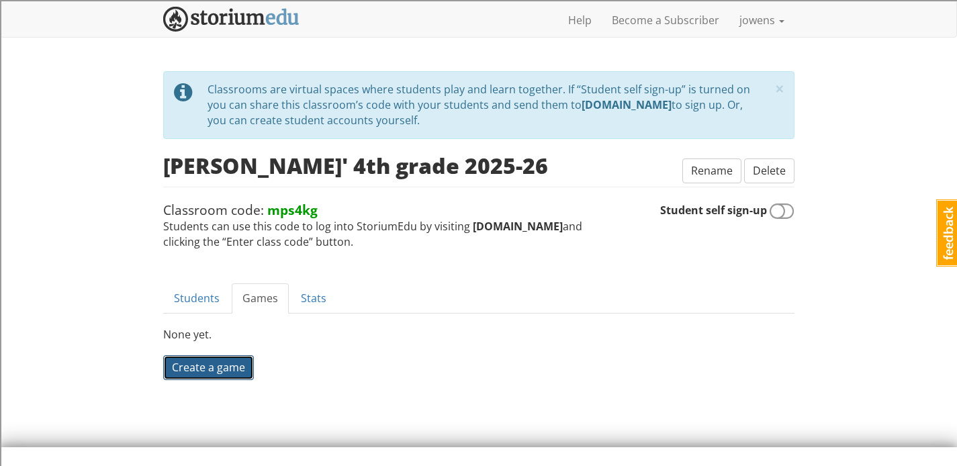
click at [212, 362] on span "Create a game" at bounding box center [208, 367] width 73 height 15
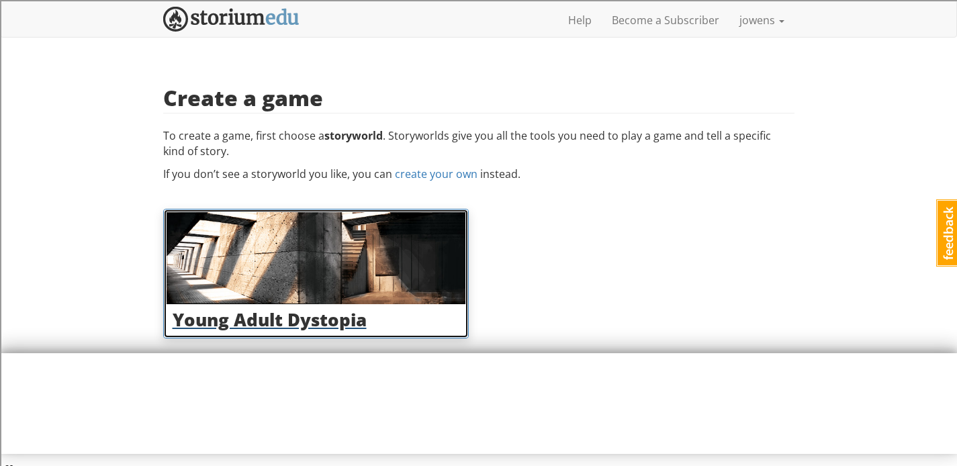
click at [258, 318] on h3 "Young Adult Dystopia" at bounding box center [316, 319] width 287 height 19
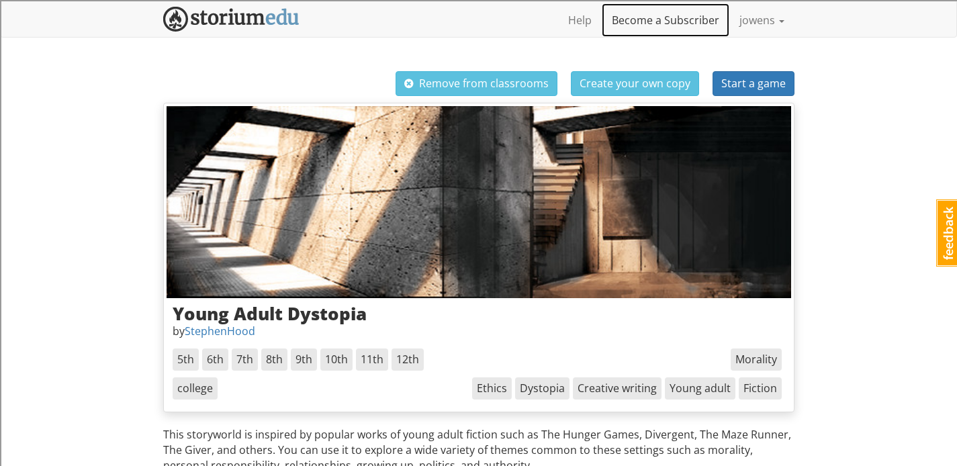
click at [658, 21] on link "Become a Subscriber" at bounding box center [665, 20] width 128 height 34
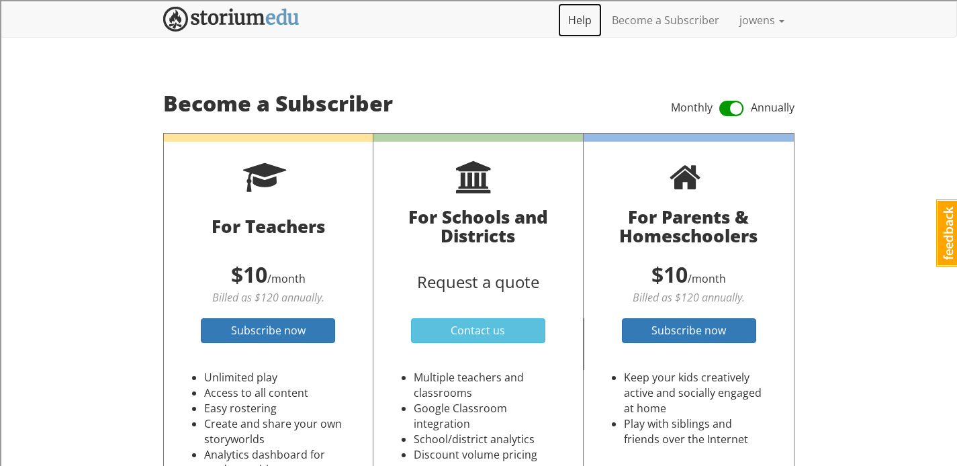
click at [593, 19] on link "Help" at bounding box center [580, 20] width 44 height 34
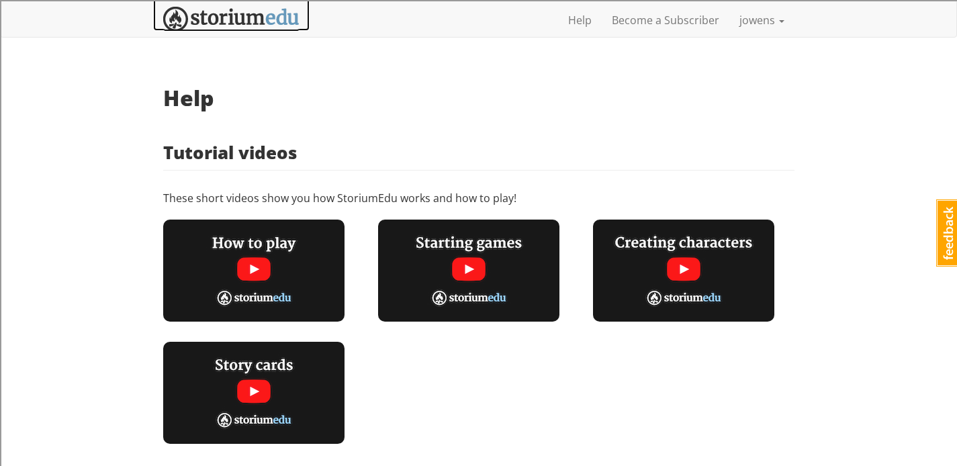
click at [256, 9] on img at bounding box center [231, 19] width 136 height 25
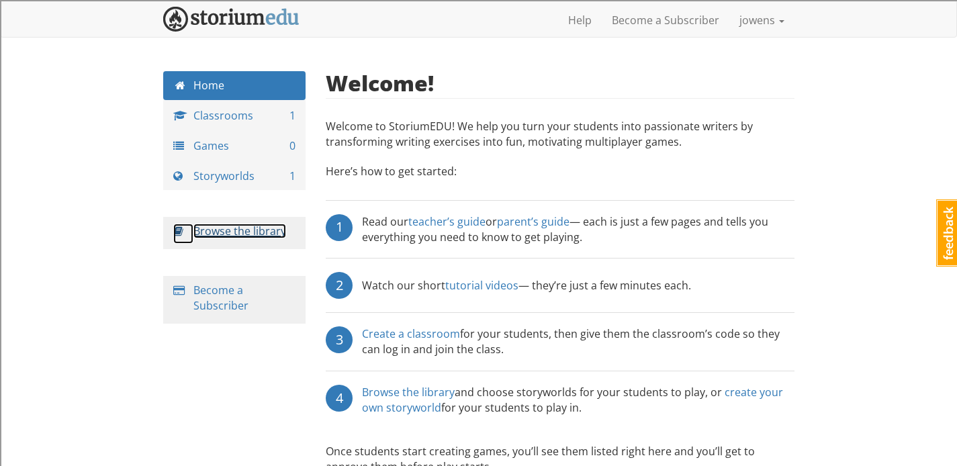
click at [225, 230] on link "Browse the library" at bounding box center [239, 231] width 93 height 15
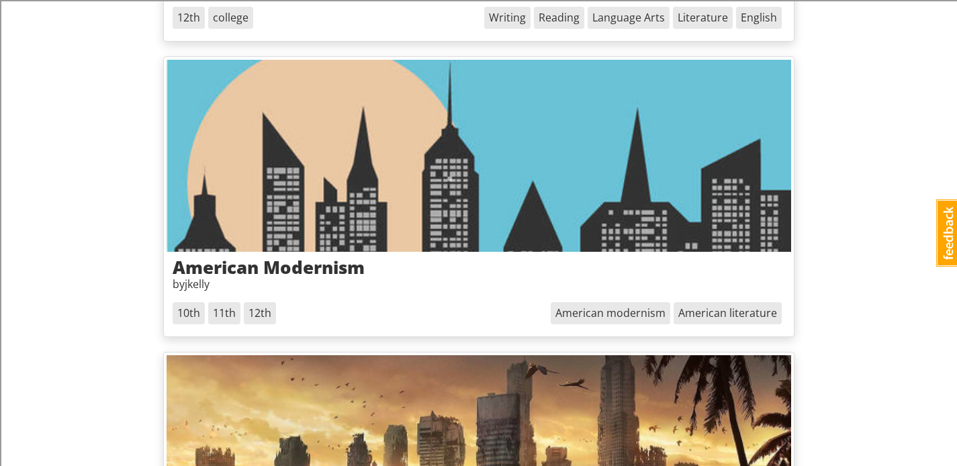
scroll to position [6086, 0]
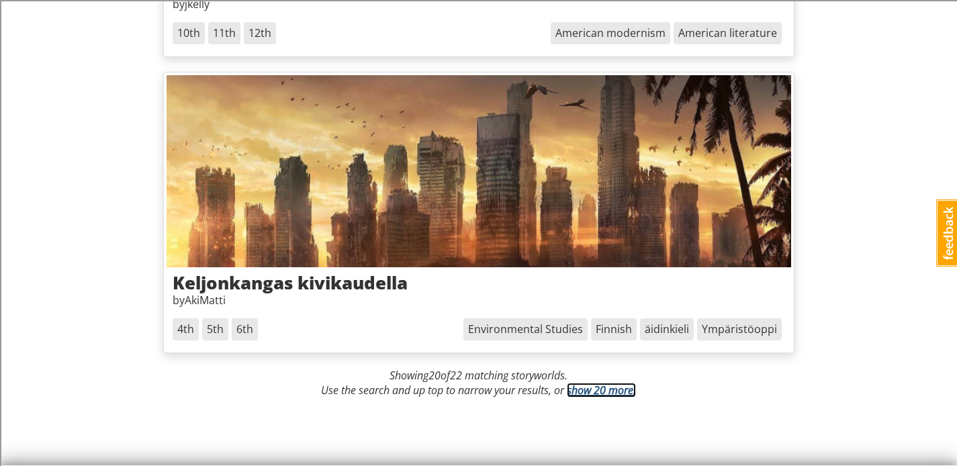
click at [580, 394] on link "show 20 more." at bounding box center [601, 390] width 69 height 15
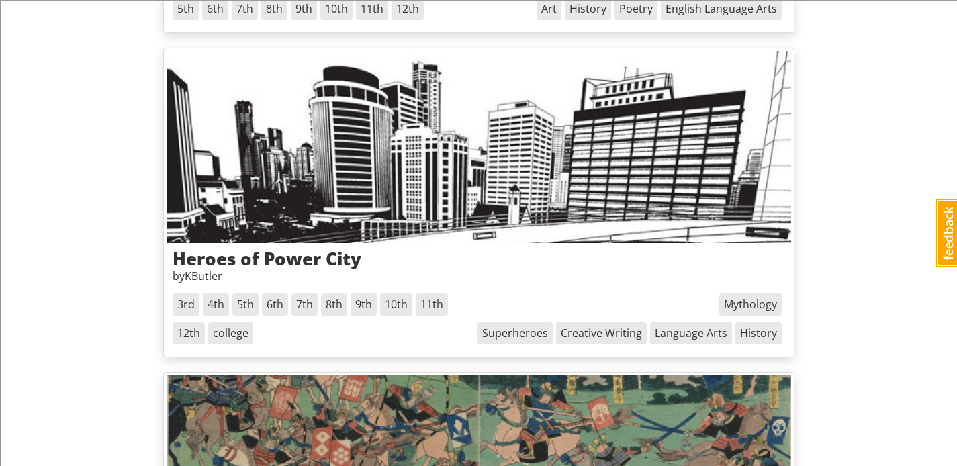
scroll to position [4877, 0]
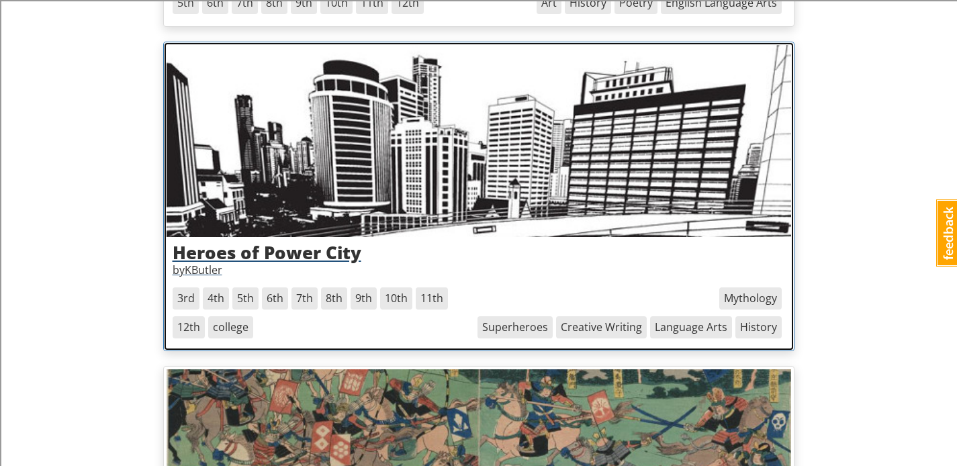
click at [294, 252] on h3 "Heroes of Power City" at bounding box center [479, 252] width 612 height 19
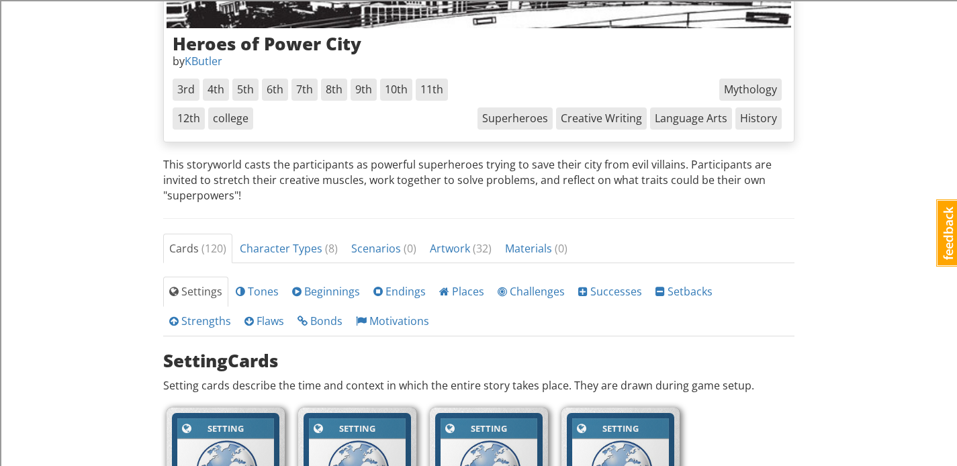
scroll to position [290, 0]
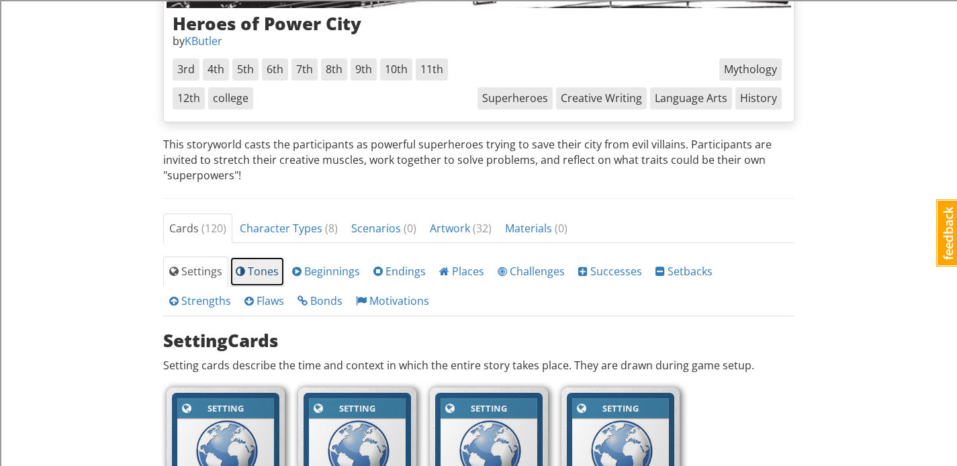
click at [255, 275] on span "Tones" at bounding box center [257, 271] width 43 height 15
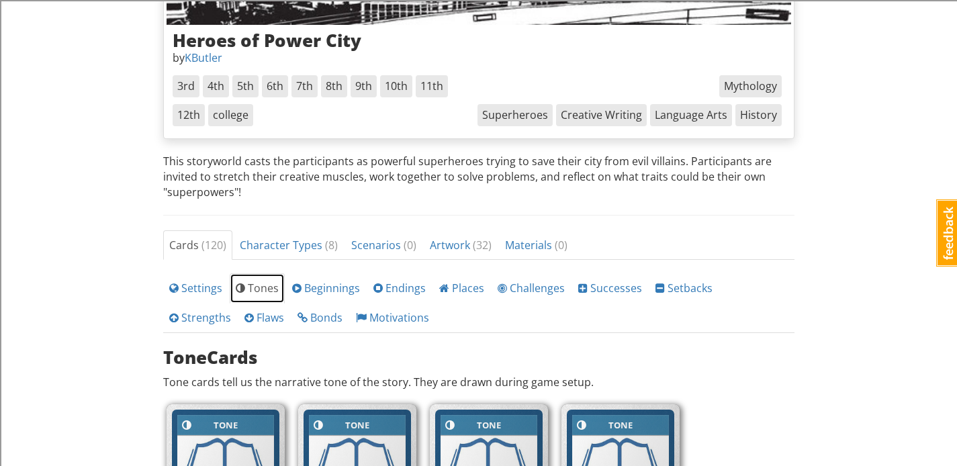
scroll to position [311, 0]
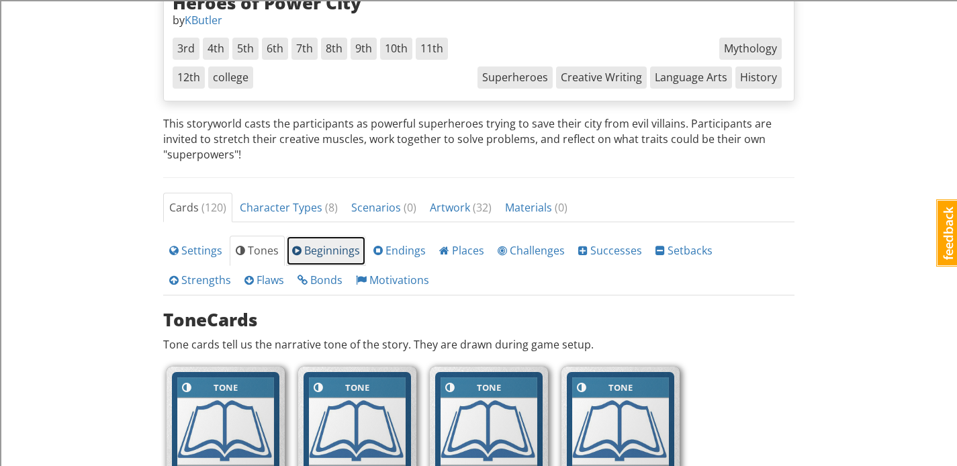
click at [320, 256] on span "Beginnings" at bounding box center [326, 250] width 68 height 15
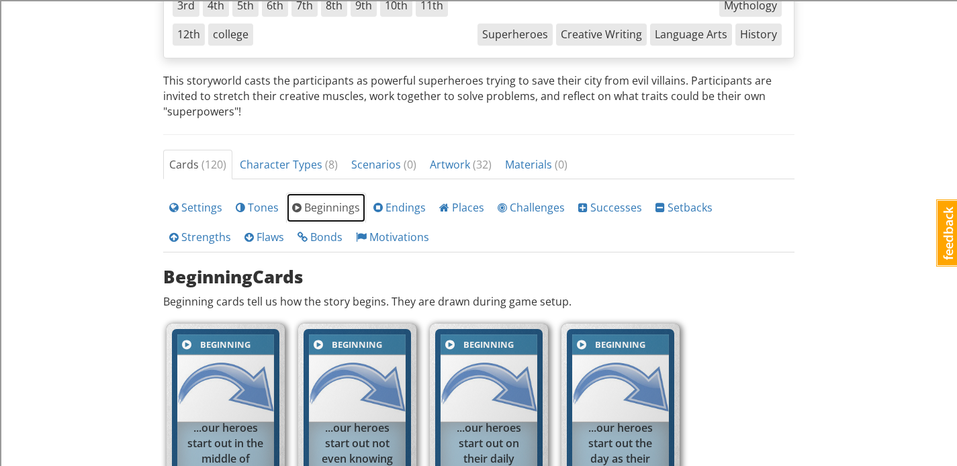
scroll to position [354, 0]
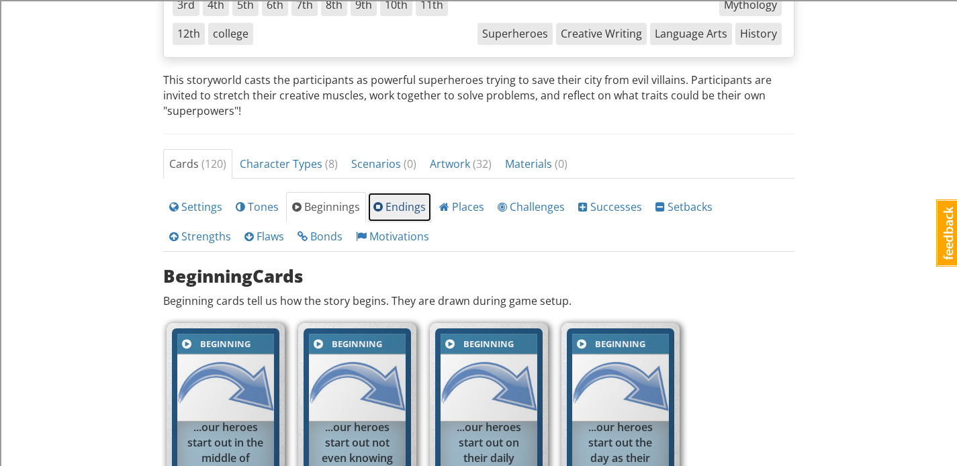
click at [390, 209] on span "Endings" at bounding box center [399, 206] width 52 height 15
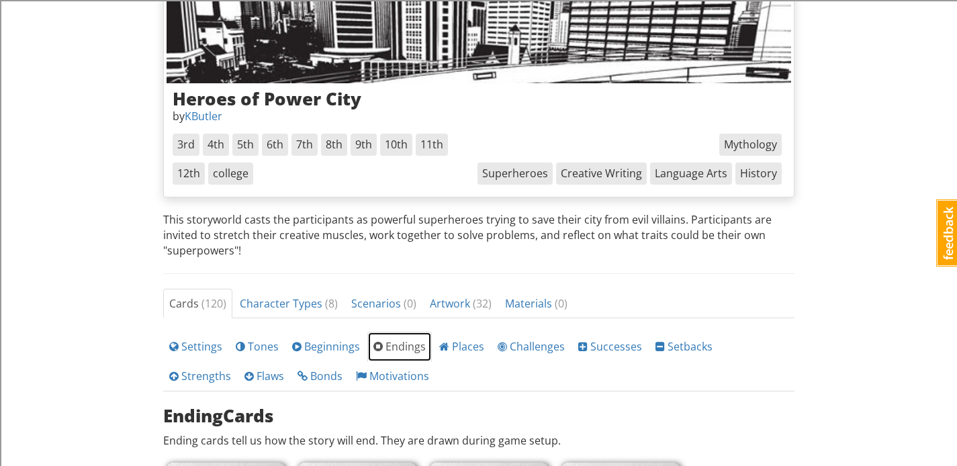
scroll to position [0, 0]
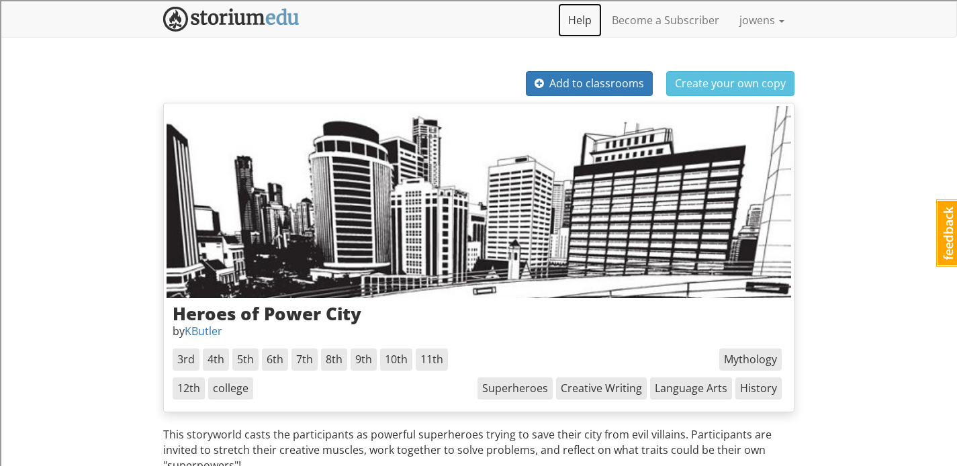
click at [575, 28] on link "Help" at bounding box center [580, 20] width 44 height 34
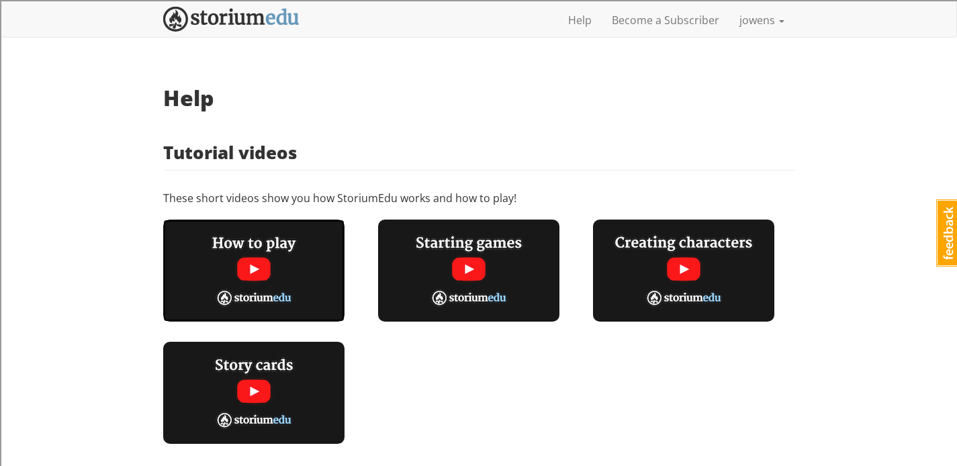
click at [249, 270] on img at bounding box center [253, 271] width 181 height 102
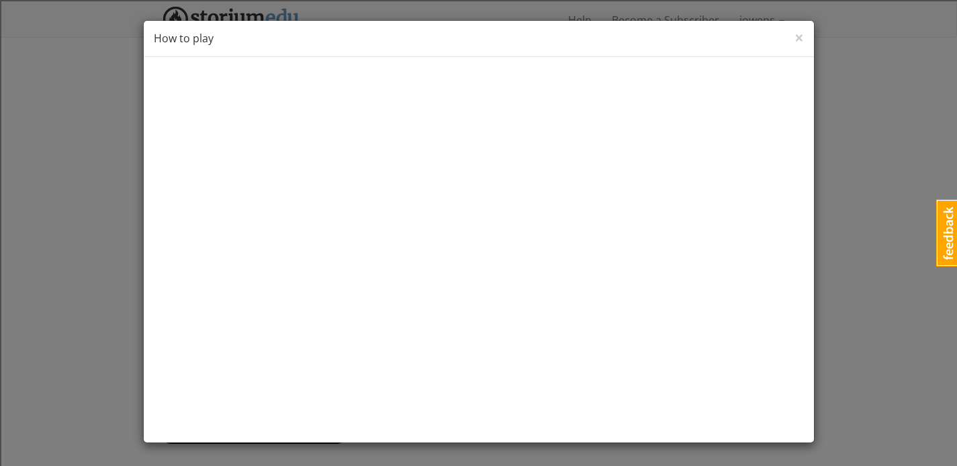
click at [803, 30] on div "× Close How to play" at bounding box center [479, 39] width 670 height 36
click at [793, 39] on div "× Close How to play" at bounding box center [479, 39] width 670 height 36
click at [800, 38] on span "×" at bounding box center [798, 37] width 9 height 22
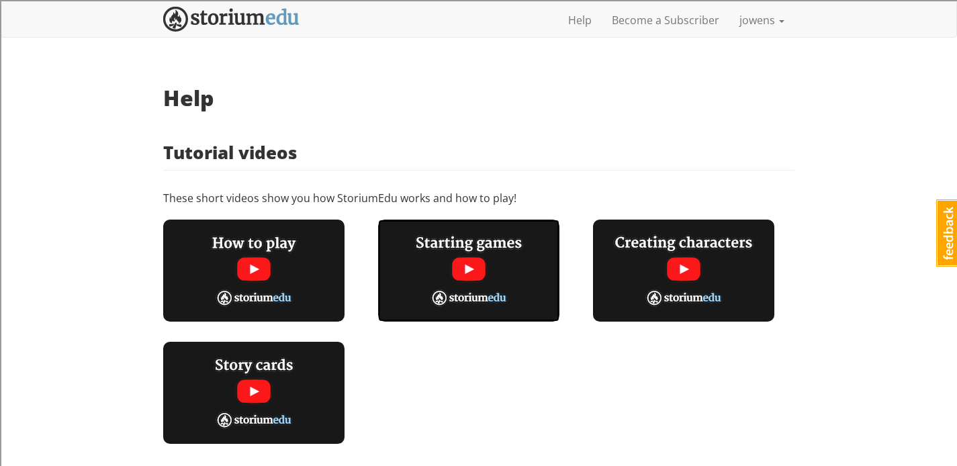
click at [463, 266] on img at bounding box center [468, 271] width 181 height 102
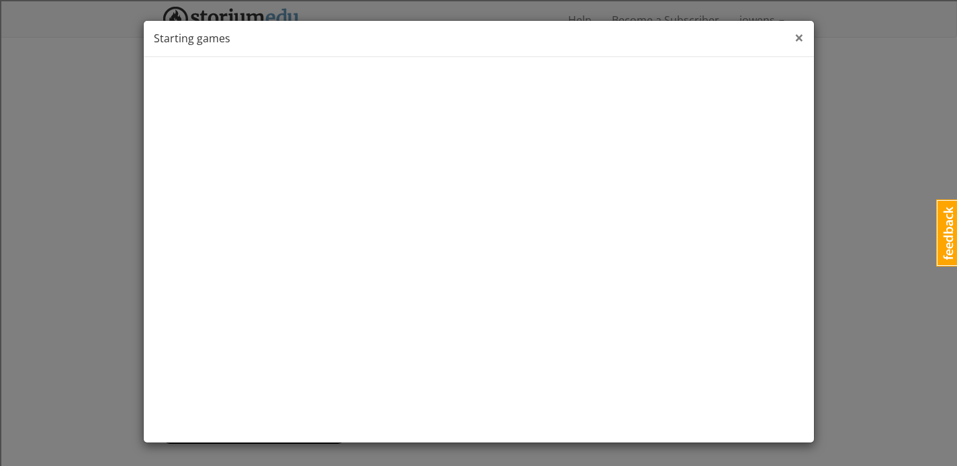
click at [797, 38] on span "×" at bounding box center [798, 37] width 9 height 22
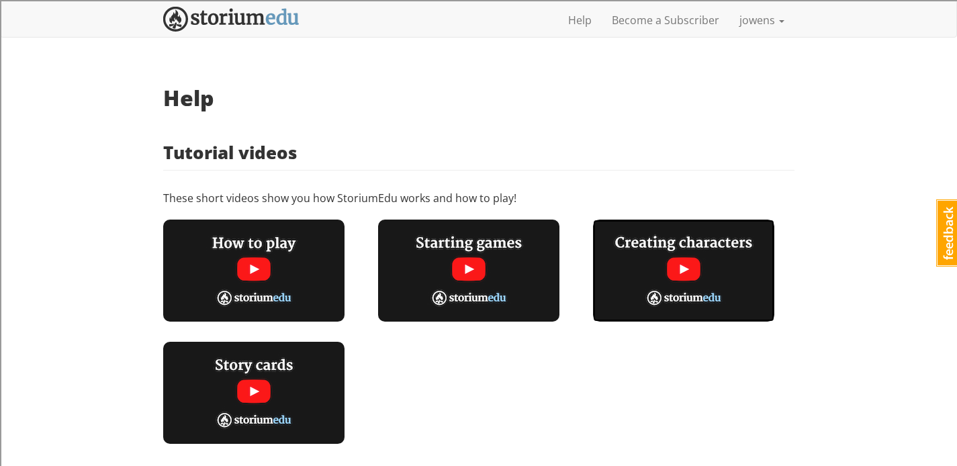
click at [683, 264] on img at bounding box center [683, 271] width 181 height 102
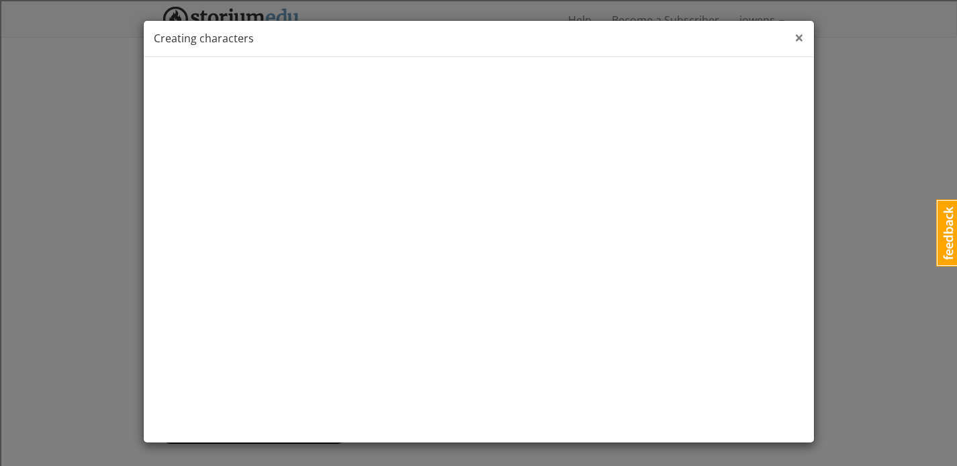
click at [797, 39] on span "×" at bounding box center [798, 37] width 9 height 22
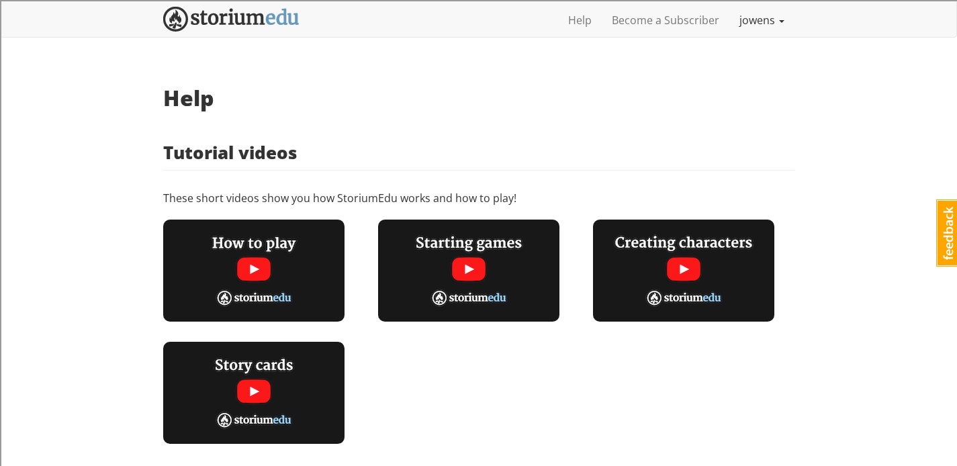
click at [747, 22] on link "jowens" at bounding box center [761, 20] width 65 height 34
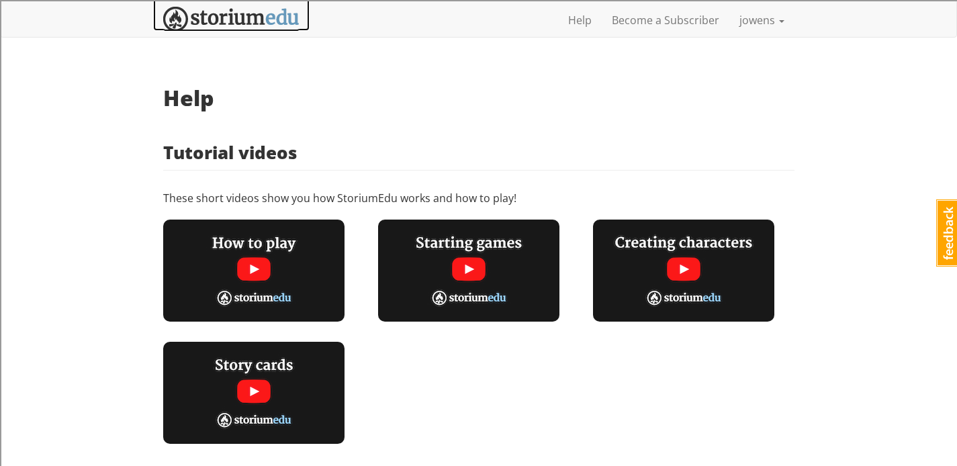
click at [250, 15] on img at bounding box center [231, 19] width 136 height 25
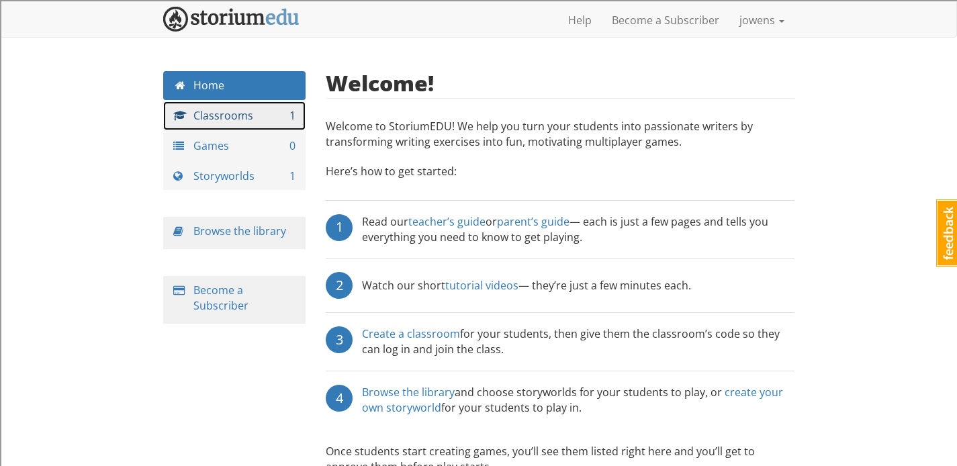
click at [224, 114] on link "Classrooms 1" at bounding box center [234, 115] width 143 height 29
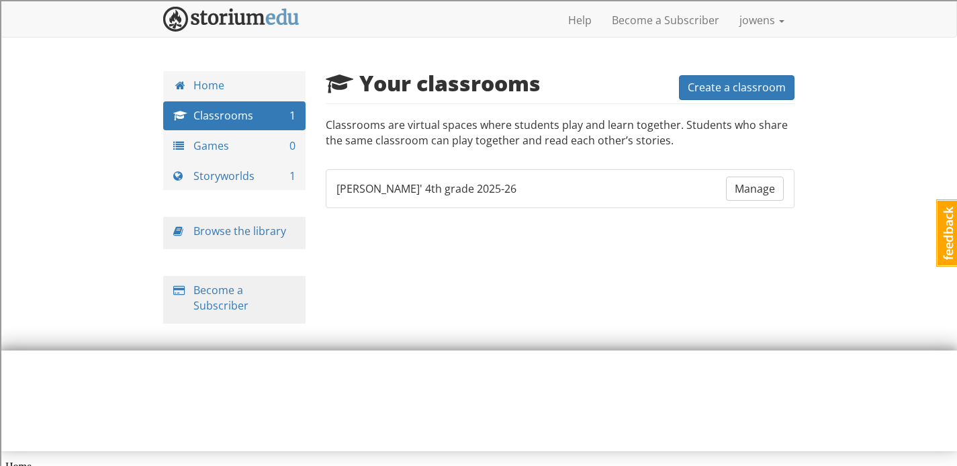
click at [443, 189] on span "[PERSON_NAME]' 4th grade 2025-26" at bounding box center [426, 188] width 180 height 15
click at [744, 189] on span "Manage" at bounding box center [754, 188] width 40 height 15
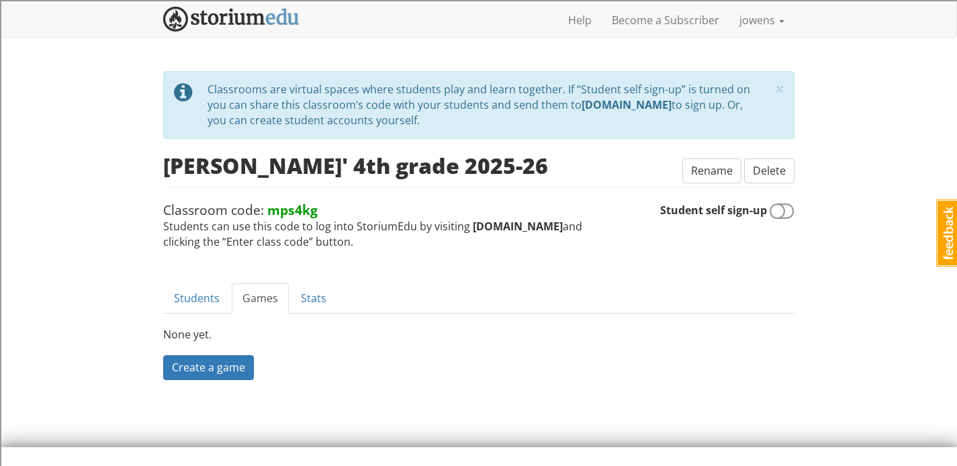
click at [785, 212] on span at bounding box center [781, 211] width 25 height 21
click at [794, 204] on input "Student self sign-up" at bounding box center [794, 203] width 1 height 1
click at [785, 212] on span at bounding box center [781, 211] width 25 height 21
click at [794, 204] on input "Student self sign-up" at bounding box center [794, 203] width 1 height 1
checkbox input "false"
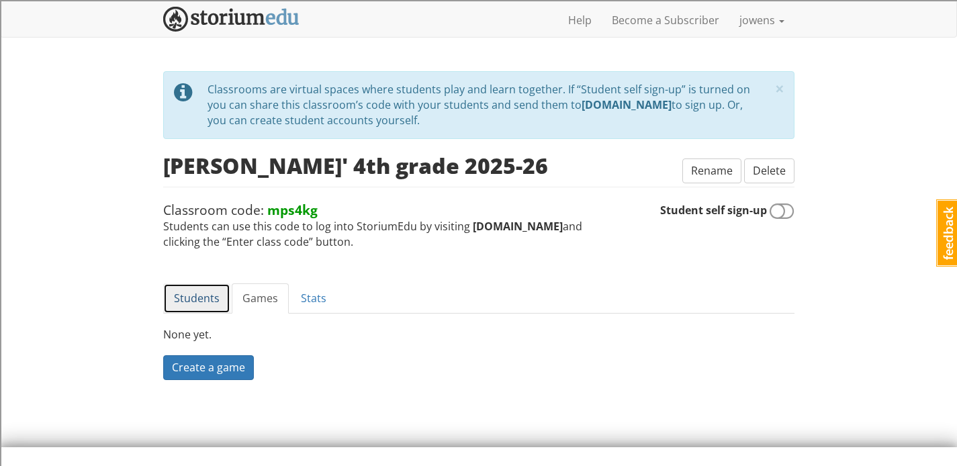
click at [208, 295] on link "Students" at bounding box center [196, 298] width 67 height 30
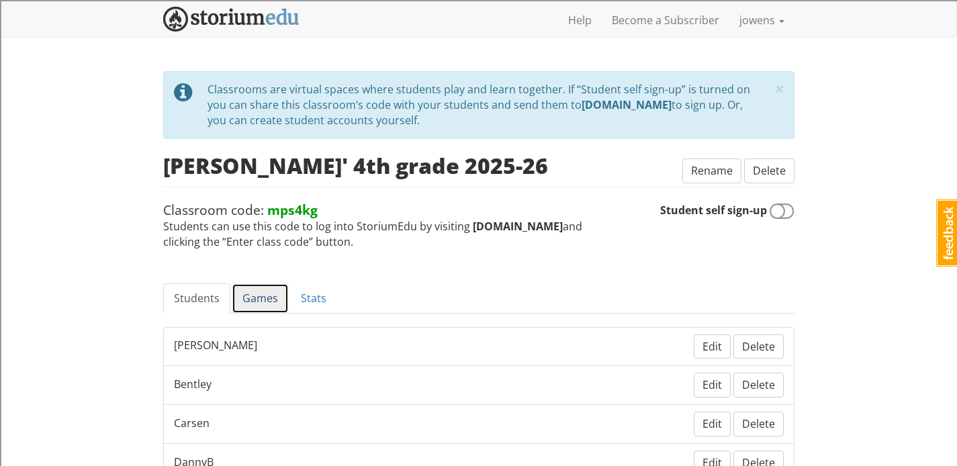
click at [248, 296] on link "Games" at bounding box center [260, 298] width 57 height 30
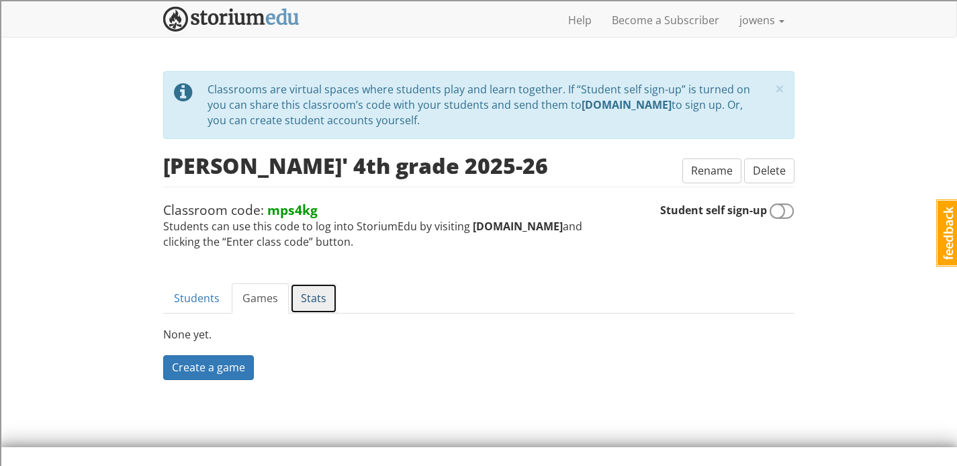
click at [321, 297] on link "Stats" at bounding box center [313, 298] width 47 height 30
